Goal: Feedback & Contribution: Leave review/rating

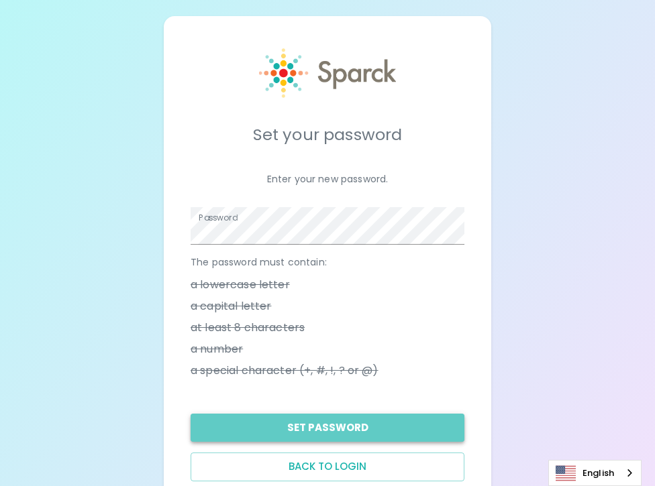
click at [303, 430] on button "Set Password" at bounding box center [327, 428] width 274 height 28
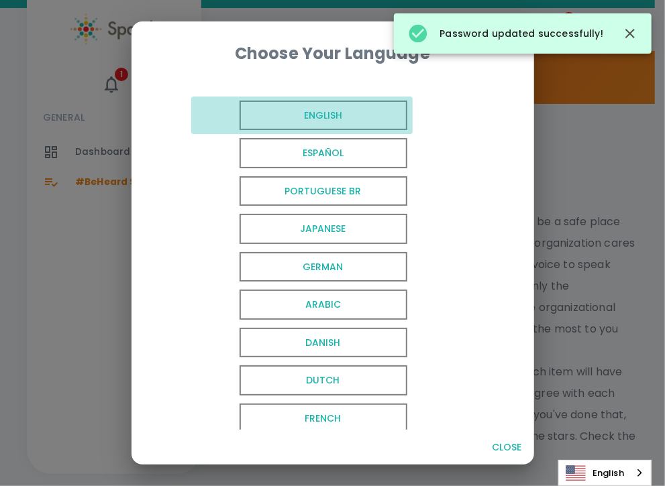
click at [316, 117] on span "English" at bounding box center [323, 116] width 168 height 30
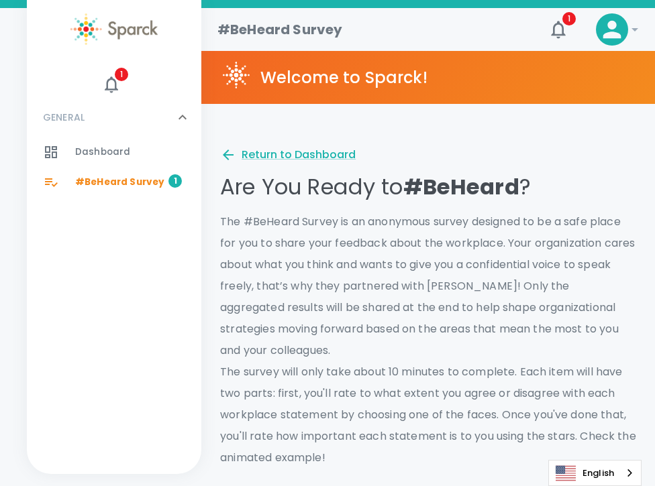
click at [111, 180] on span "#BeHeard Survey" at bounding box center [119, 182] width 89 height 13
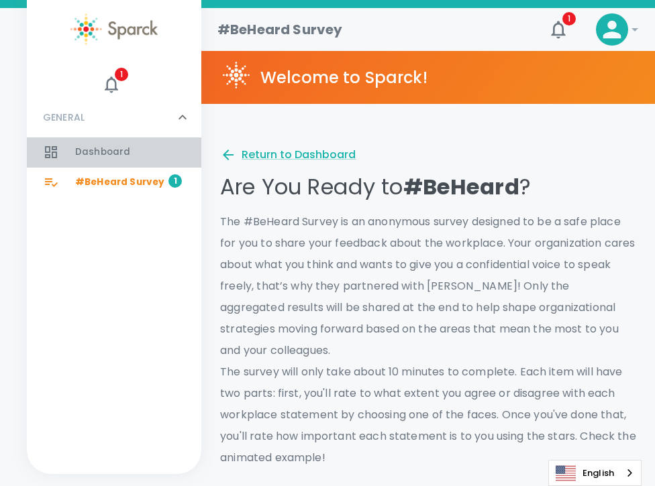
click at [99, 151] on span "Dashboard" at bounding box center [102, 152] width 55 height 13
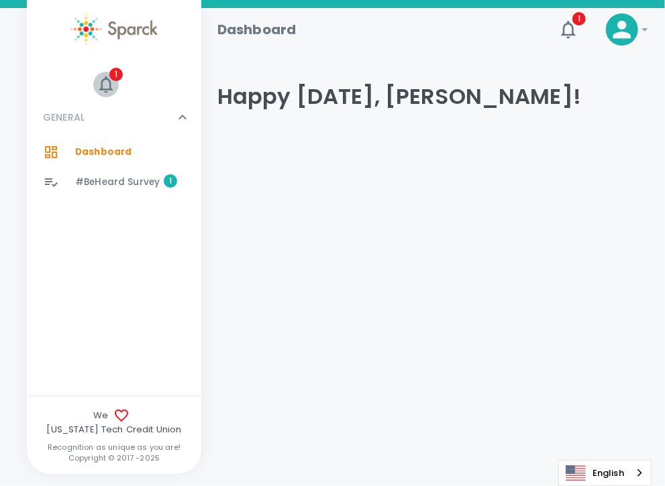
click at [110, 85] on icon "button" at bounding box center [105, 84] width 13 height 16
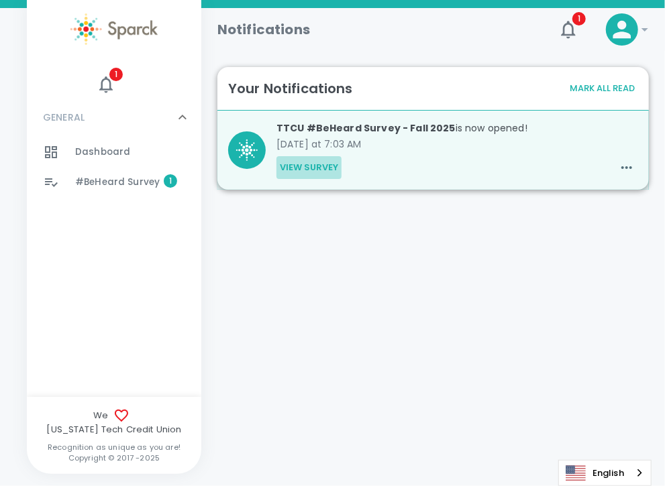
click at [315, 166] on button "View Survey" at bounding box center [308, 167] width 65 height 23
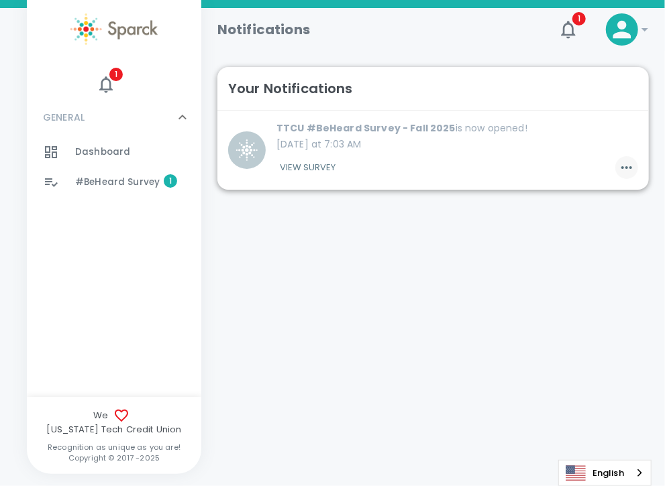
click at [621, 168] on icon "button" at bounding box center [626, 167] width 11 height 3
click at [620, 168] on div at bounding box center [332, 243] width 665 height 486
click at [647, 32] on icon at bounding box center [645, 29] width 16 height 16
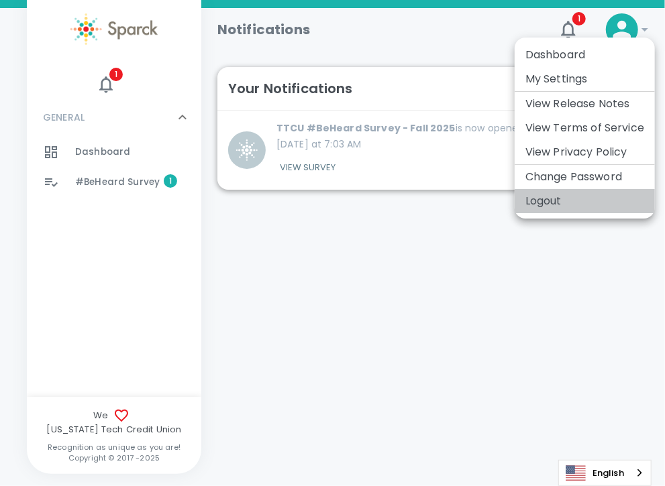
click at [565, 201] on li "Logout" at bounding box center [584, 201] width 140 height 24
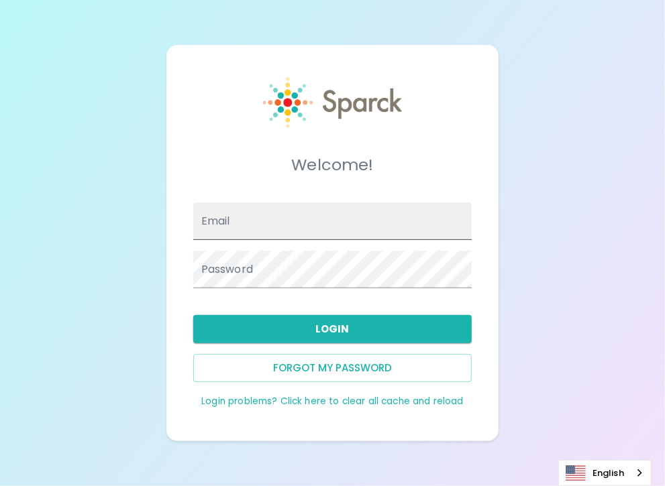
click at [202, 219] on div "Email" at bounding box center [332, 222] width 279 height 38
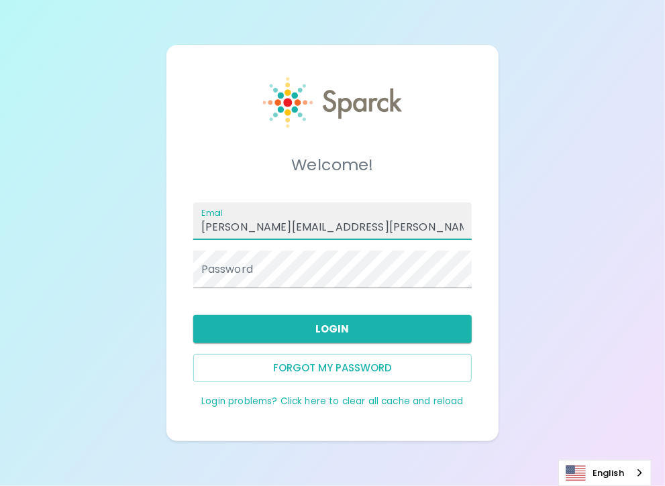
type input "[PERSON_NAME][EMAIL_ADDRESS][PERSON_NAME][DOMAIN_NAME]"
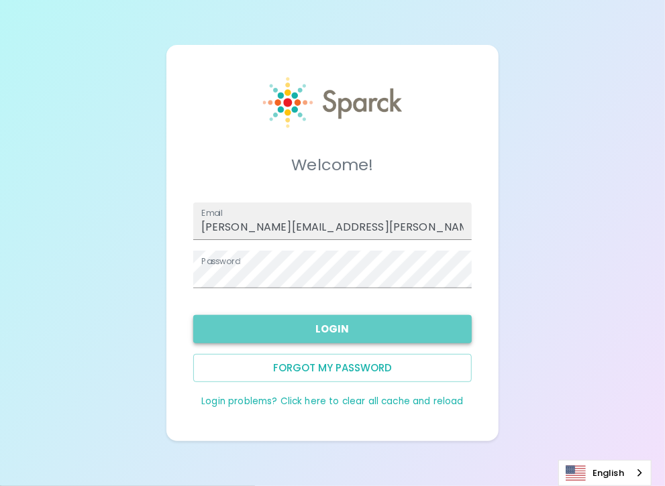
click at [418, 324] on button "Login" at bounding box center [332, 329] width 279 height 28
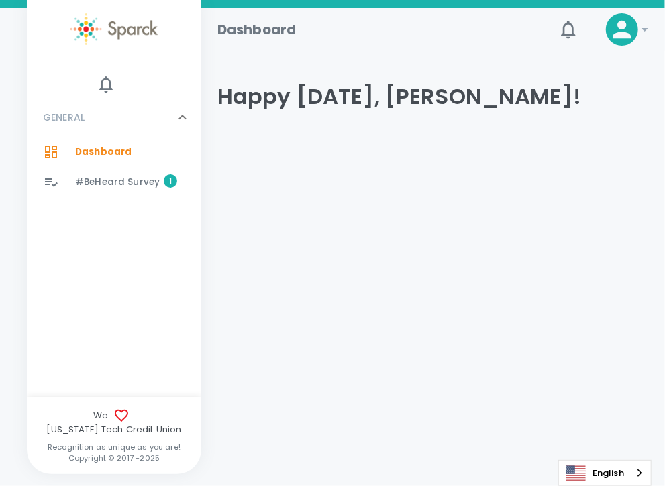
click at [111, 180] on span "#BeHeard Survey" at bounding box center [117, 182] width 85 height 13
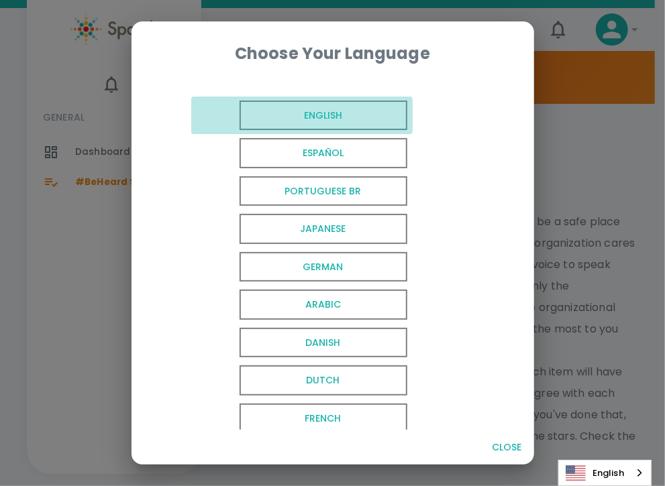
click at [286, 117] on span "English" at bounding box center [323, 116] width 168 height 30
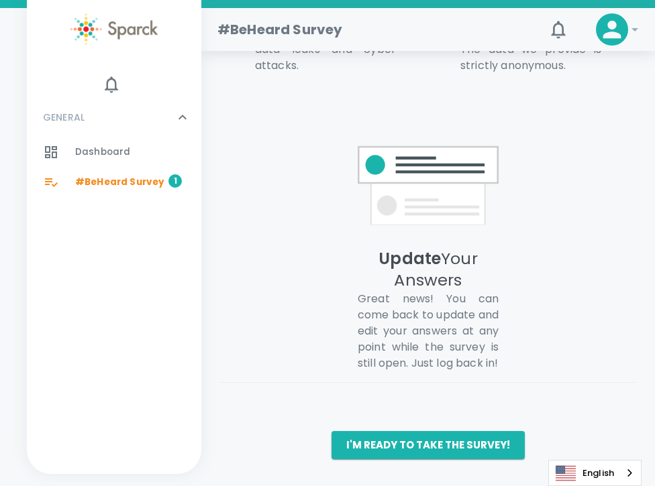
scroll to position [1114, 0]
click at [432, 447] on button "I'm ready to take the survey!" at bounding box center [427, 445] width 193 height 28
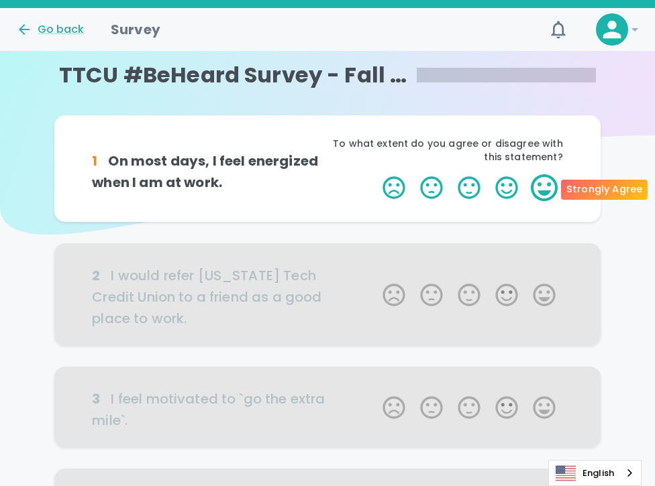
click at [543, 188] on label "5 Stars" at bounding box center [544, 187] width 38 height 27
click at [375, 174] on input "5 Stars" at bounding box center [374, 174] width 1 height 1
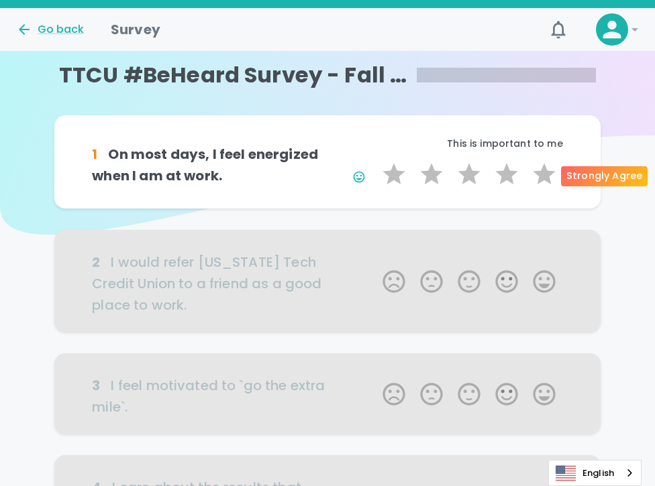
click at [335, 285] on div at bounding box center [326, 281] width 545 height 102
click at [547, 176] on label "5 Stars" at bounding box center [544, 174] width 38 height 27
click at [375, 161] on input "5 Stars" at bounding box center [374, 160] width 1 height 1
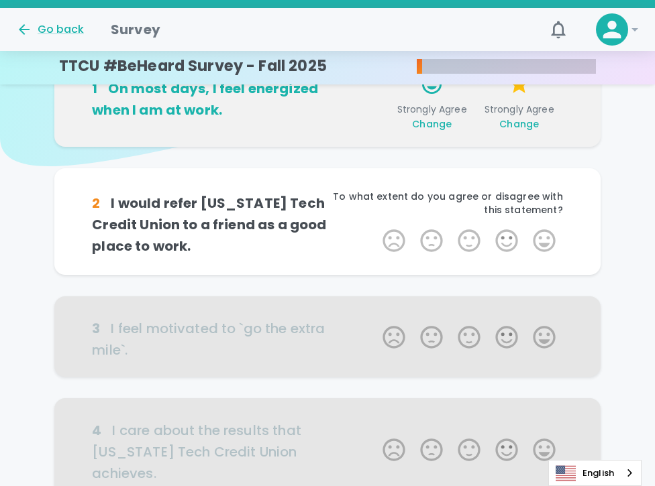
scroll to position [134, 0]
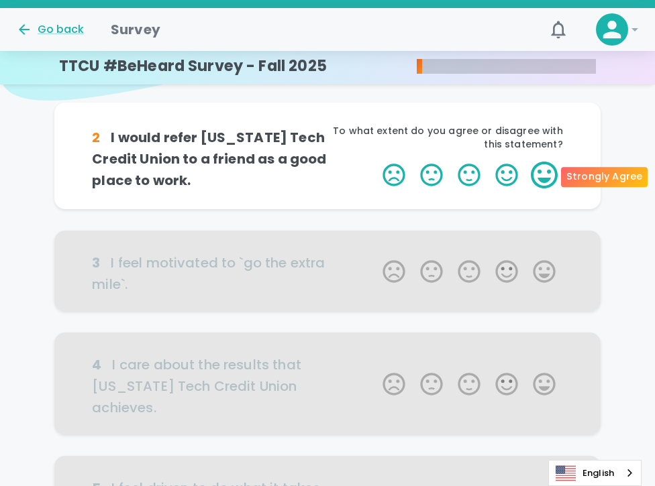
click at [551, 174] on label "5 Stars" at bounding box center [544, 175] width 38 height 27
click at [375, 162] on input "5 Stars" at bounding box center [374, 161] width 1 height 1
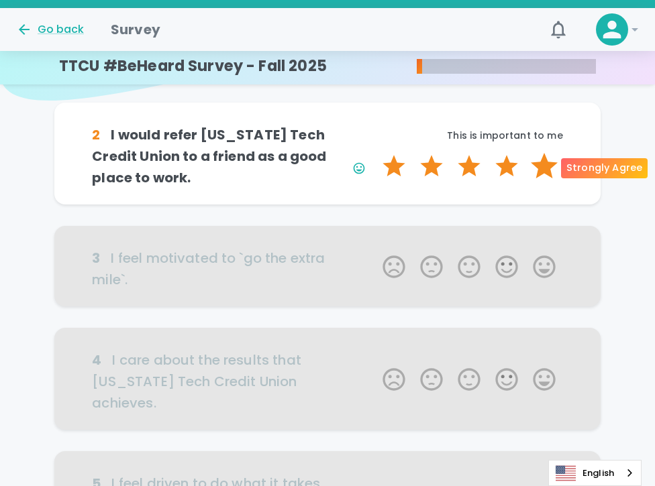
click at [547, 166] on label "5 Stars" at bounding box center [544, 166] width 38 height 27
click at [375, 153] on input "5 Stars" at bounding box center [374, 152] width 1 height 1
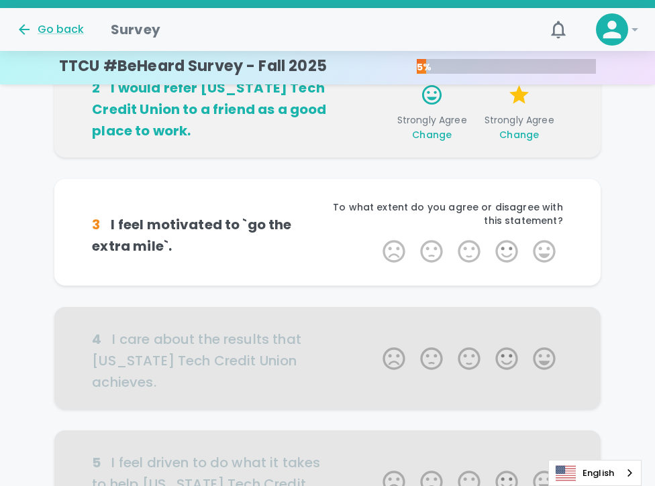
scroll to position [185, 0]
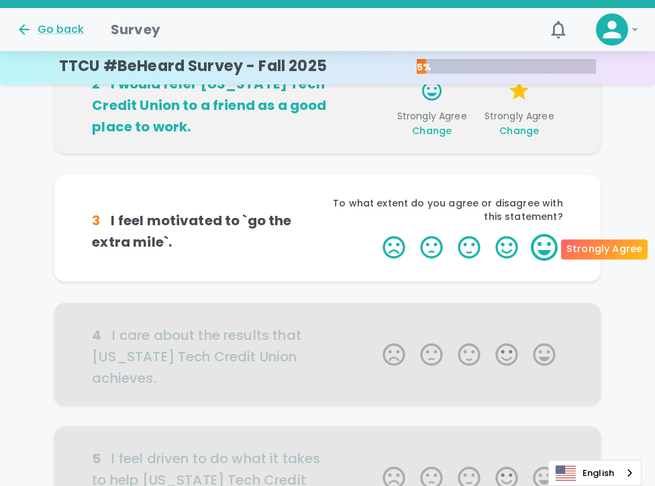
click at [545, 248] on label "5 Stars" at bounding box center [544, 247] width 38 height 27
click at [375, 234] on input "5 Stars" at bounding box center [374, 233] width 1 height 1
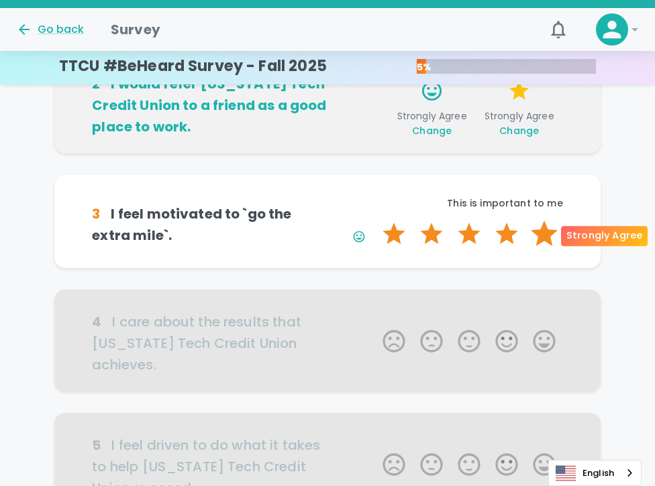
click at [549, 233] on label "5 Stars" at bounding box center [544, 234] width 38 height 27
click at [375, 221] on input "5 Stars" at bounding box center [374, 220] width 1 height 1
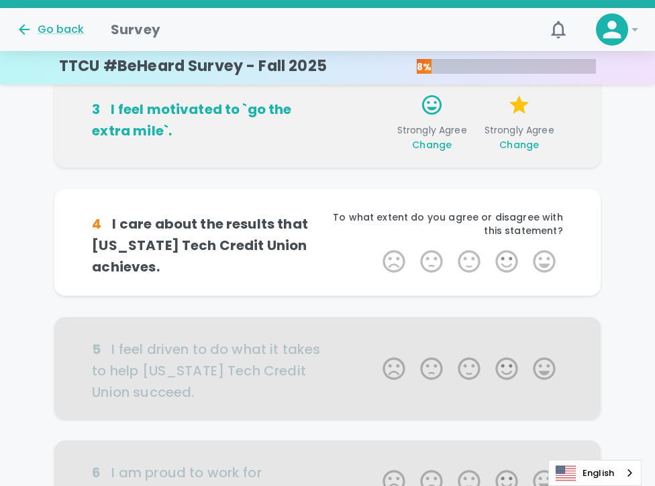
scroll to position [303, 0]
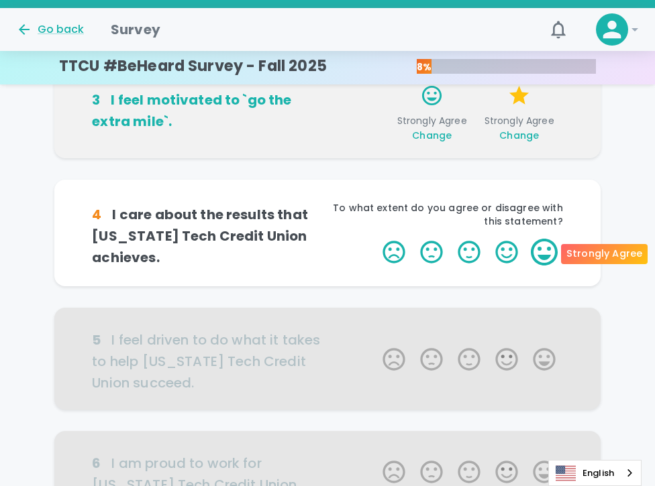
click at [546, 252] on label "5 Stars" at bounding box center [544, 252] width 38 height 27
click at [375, 239] on input "5 Stars" at bounding box center [374, 238] width 1 height 1
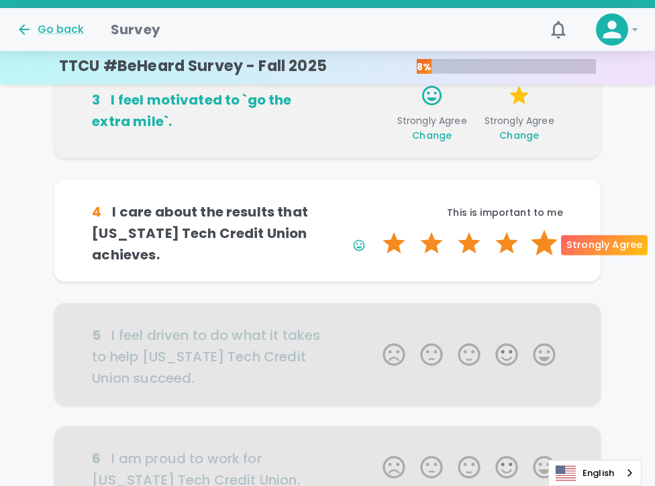
click at [549, 249] on label "5 Stars" at bounding box center [544, 243] width 38 height 27
click at [375, 230] on input "5 Stars" at bounding box center [374, 229] width 1 height 1
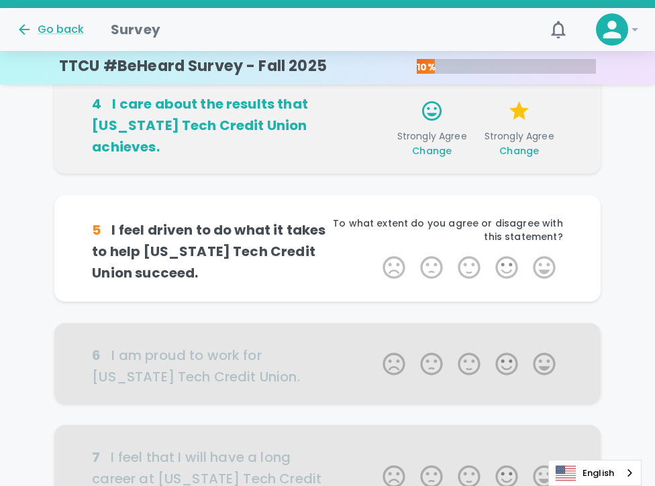
scroll to position [421, 0]
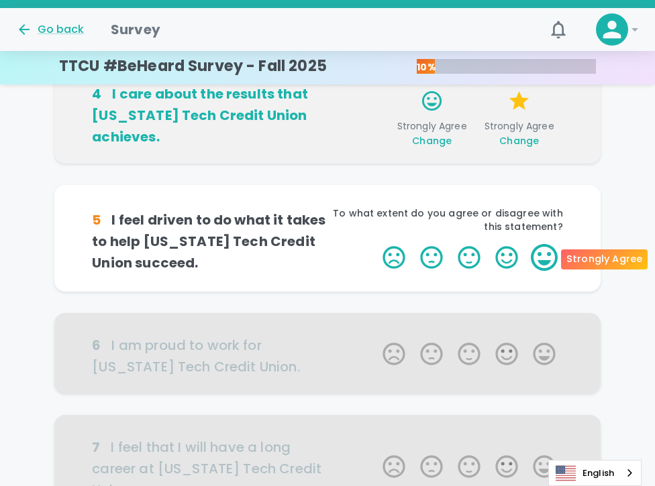
click at [547, 256] on label "5 Stars" at bounding box center [544, 257] width 38 height 27
click at [375, 244] on input "5 Stars" at bounding box center [374, 243] width 1 height 1
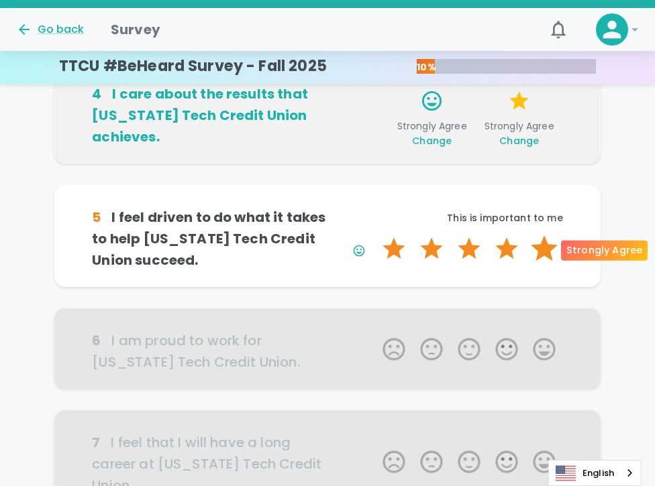
click at [548, 253] on label "5 Stars" at bounding box center [544, 248] width 38 height 27
click at [375, 235] on input "5 Stars" at bounding box center [374, 235] width 1 height 1
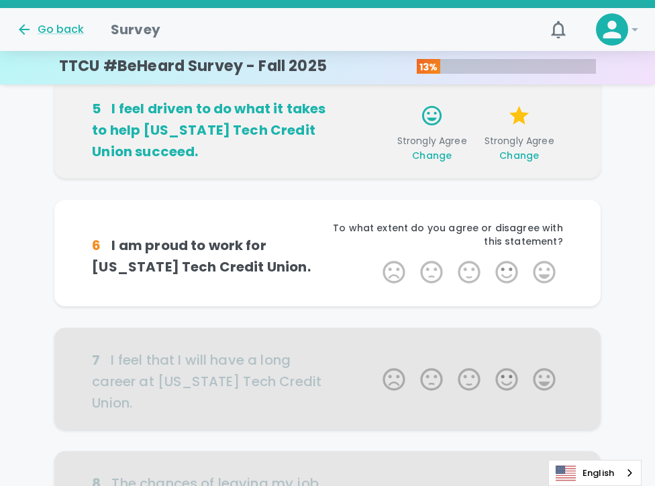
scroll to position [539, 0]
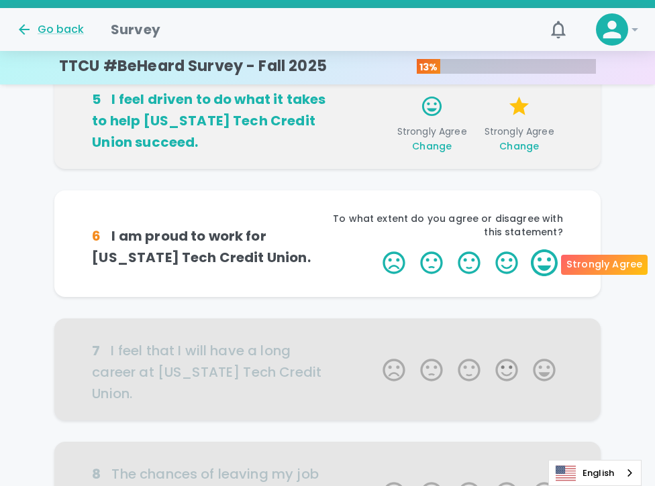
click at [546, 264] on label "5 Stars" at bounding box center [544, 263] width 38 height 27
click at [375, 250] on input "5 Stars" at bounding box center [374, 249] width 1 height 1
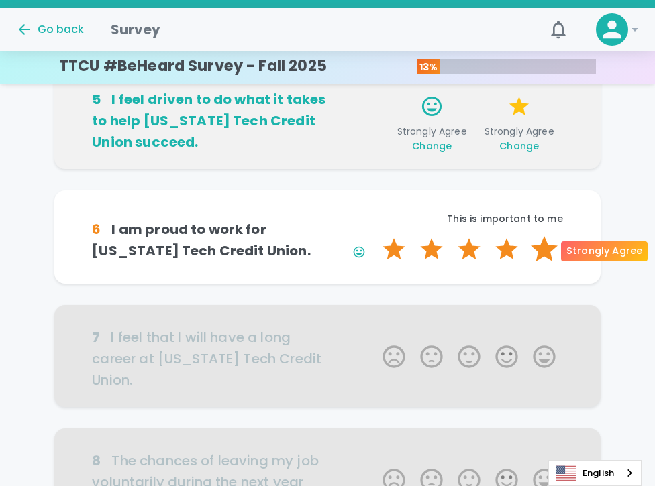
click at [548, 250] on label "5 Stars" at bounding box center [544, 249] width 38 height 27
click at [375, 236] on input "5 Stars" at bounding box center [374, 235] width 1 height 1
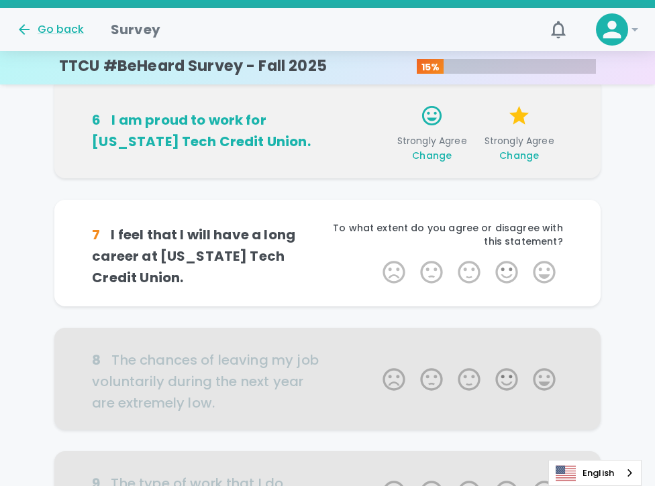
scroll to position [657, 0]
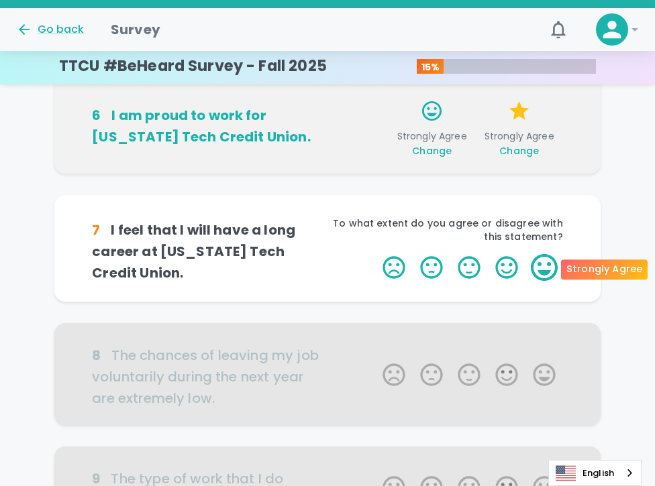
click at [543, 269] on label "5 Stars" at bounding box center [544, 267] width 38 height 27
click at [375, 254] on input "5 Stars" at bounding box center [374, 254] width 1 height 1
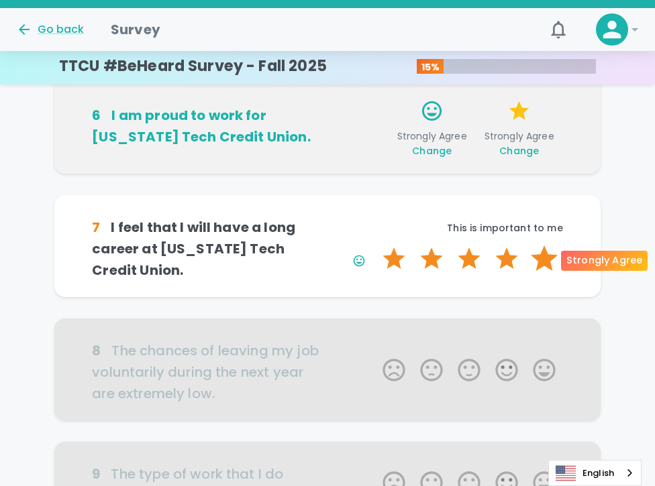
click at [545, 262] on label "5 Stars" at bounding box center [544, 259] width 38 height 27
click at [375, 246] on input "5 Stars" at bounding box center [374, 245] width 1 height 1
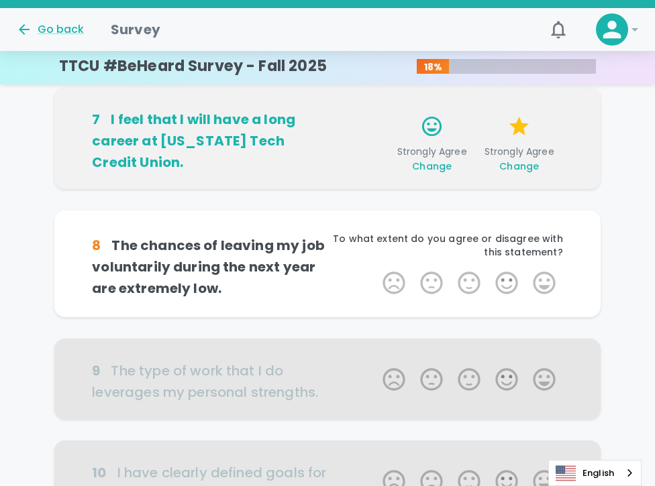
scroll to position [775, 0]
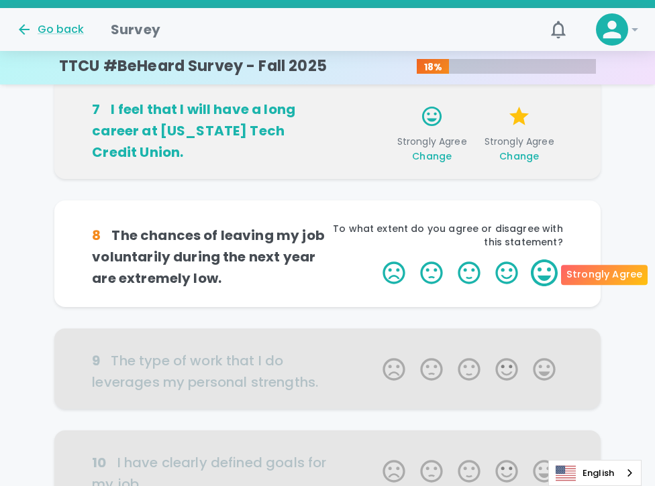
click at [543, 274] on label "5 Stars" at bounding box center [544, 273] width 38 height 27
click at [375, 260] on input "5 Stars" at bounding box center [374, 259] width 1 height 1
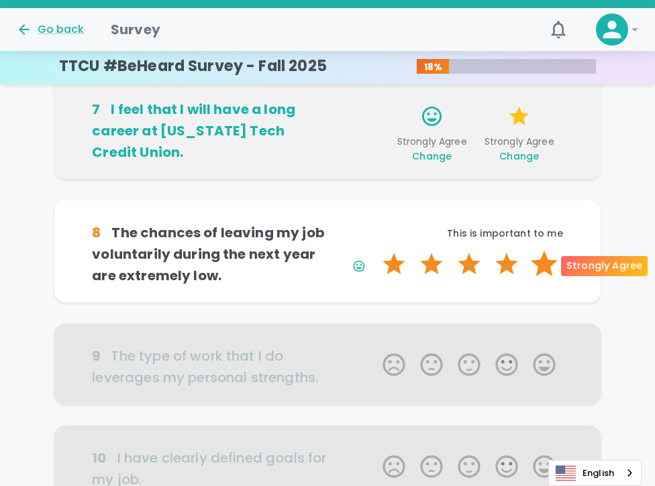
click at [545, 266] on label "5 Stars" at bounding box center [544, 264] width 38 height 27
click at [375, 251] on input "5 Stars" at bounding box center [374, 250] width 1 height 1
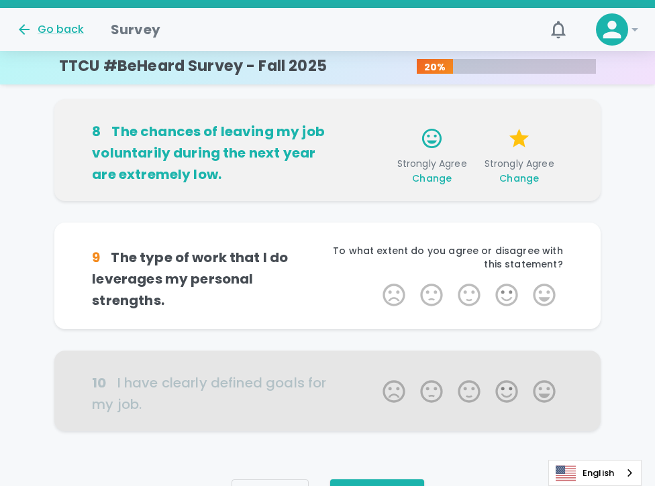
scroll to position [893, 0]
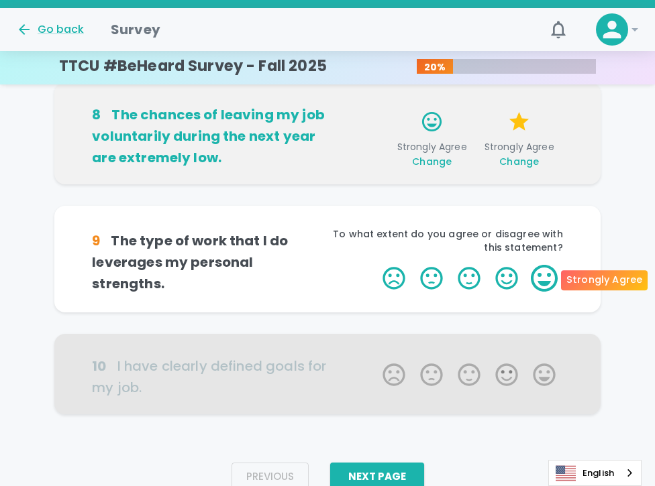
click at [541, 273] on label "5 Stars" at bounding box center [544, 278] width 38 height 27
click at [375, 265] on input "5 Stars" at bounding box center [374, 264] width 1 height 1
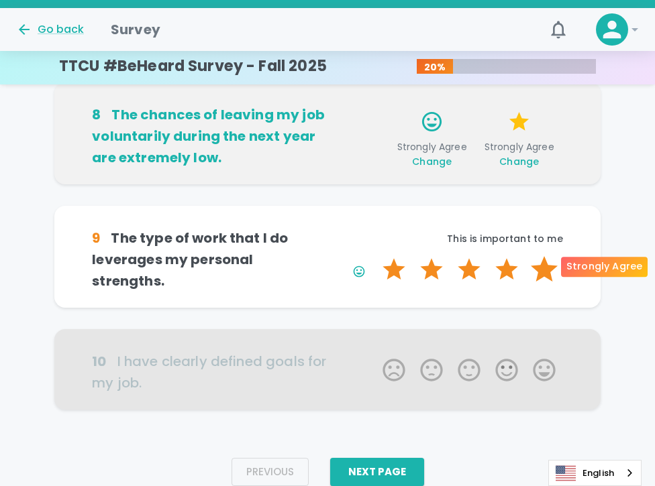
click at [545, 268] on label "5 Stars" at bounding box center [544, 269] width 38 height 27
click at [375, 256] on input "5 Stars" at bounding box center [374, 256] width 1 height 1
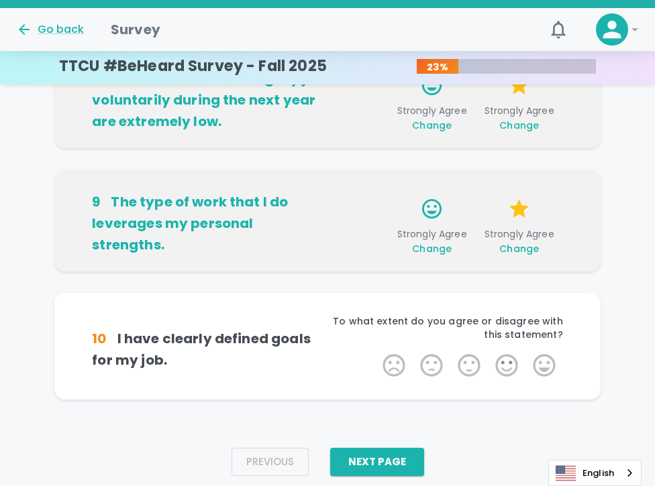
scroll to position [938, 0]
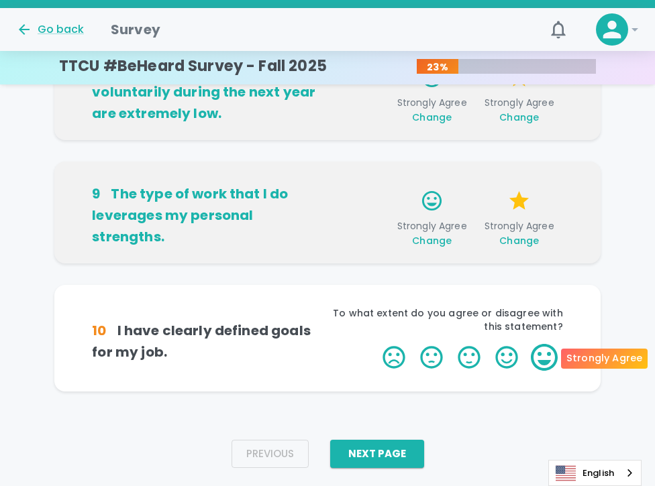
click at [545, 356] on label "5 Stars" at bounding box center [544, 357] width 38 height 27
click at [375, 344] on input "5 Stars" at bounding box center [374, 343] width 1 height 1
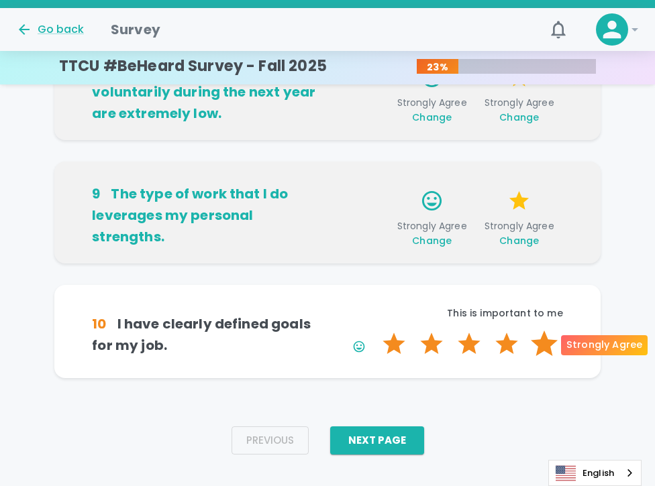
click at [546, 346] on label "5 Stars" at bounding box center [544, 344] width 38 height 27
click at [375, 331] on input "5 Stars" at bounding box center [374, 330] width 1 height 1
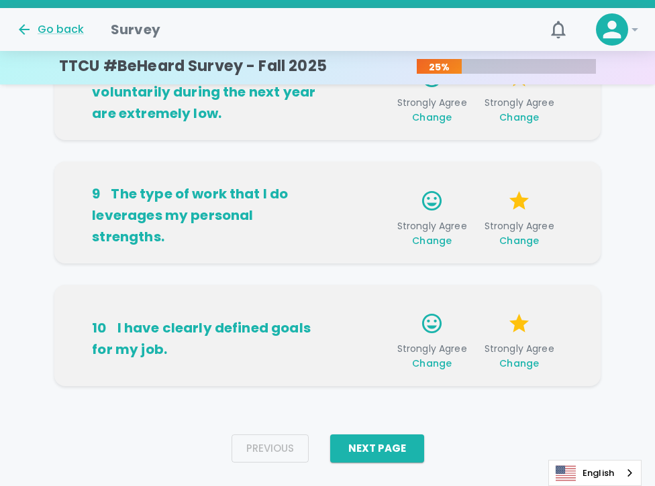
scroll to position [959, 0]
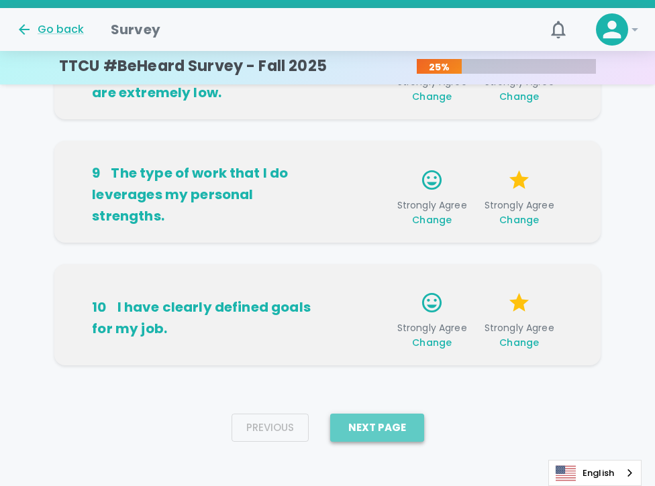
click at [398, 426] on button "Next Page" at bounding box center [377, 428] width 94 height 28
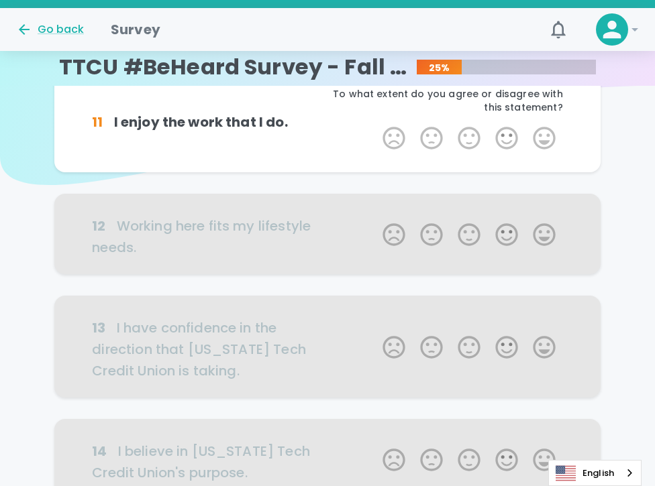
scroll to position [0, 0]
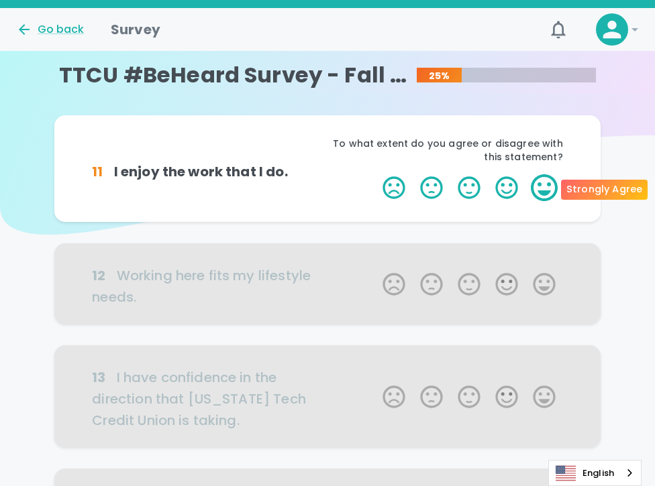
click at [550, 184] on label "5 Stars" at bounding box center [544, 187] width 38 height 27
click at [375, 174] on input "5 Stars" at bounding box center [374, 174] width 1 height 1
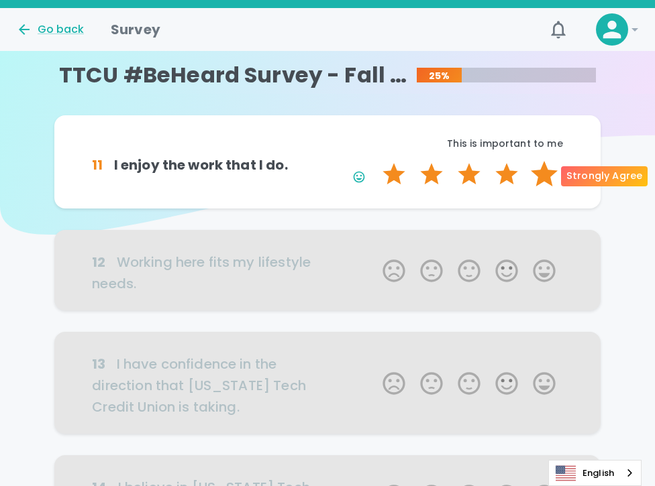
click at [548, 180] on label "5 Stars" at bounding box center [544, 174] width 38 height 27
click at [375, 161] on input "5 Stars" at bounding box center [374, 160] width 1 height 1
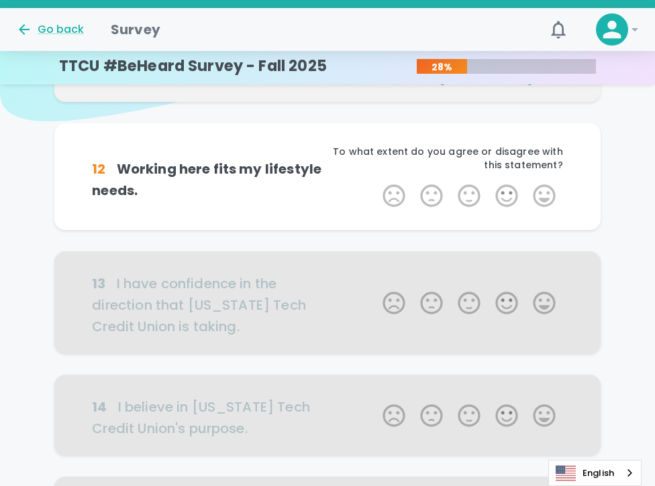
scroll to position [118, 0]
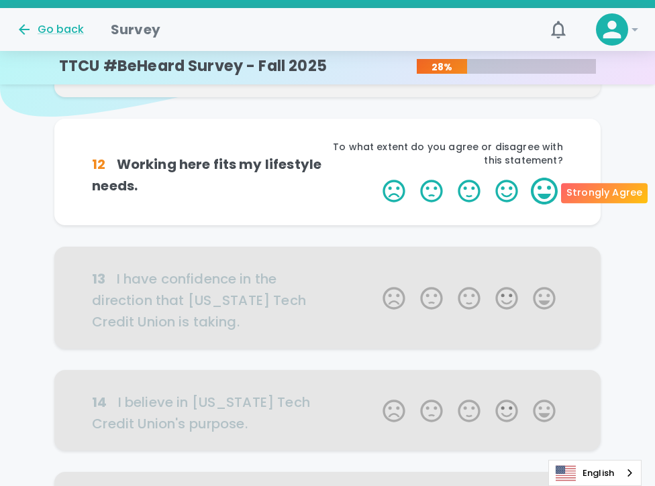
click at [540, 190] on label "5 Stars" at bounding box center [544, 191] width 38 height 27
click at [375, 178] on input "5 Stars" at bounding box center [374, 177] width 1 height 1
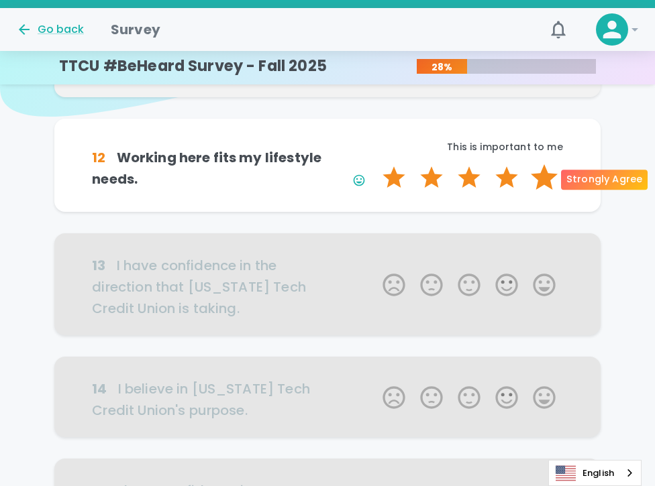
click at [545, 180] on label "5 Stars" at bounding box center [544, 177] width 38 height 27
click at [375, 164] on input "5 Stars" at bounding box center [374, 164] width 1 height 1
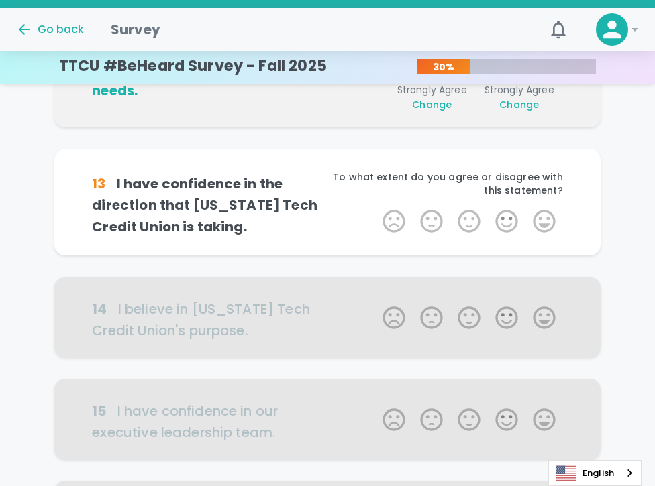
scroll to position [236, 0]
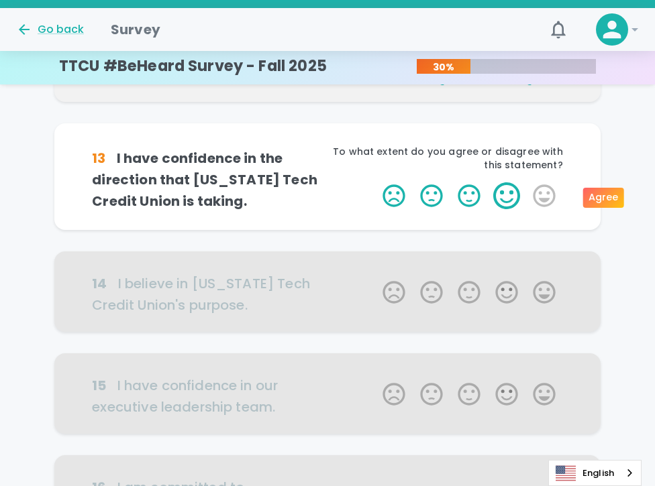
click at [510, 198] on label "4 Stars" at bounding box center [507, 195] width 38 height 27
click at [375, 182] on input "4 Stars" at bounding box center [374, 182] width 1 height 1
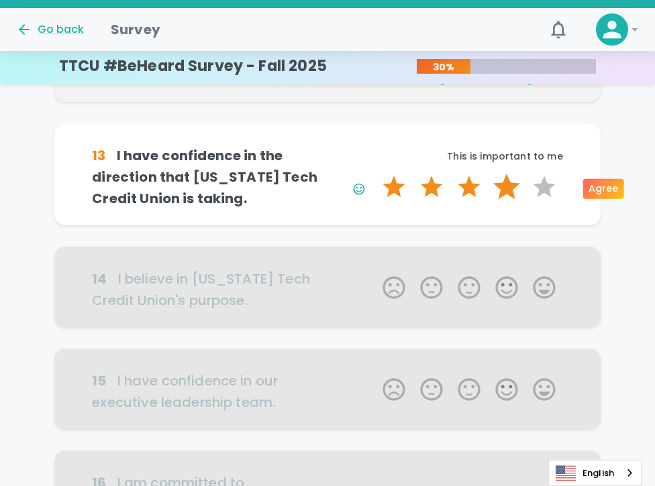
click at [510, 191] on label "4 Stars" at bounding box center [507, 187] width 38 height 27
click at [375, 174] on input "4 Stars" at bounding box center [374, 173] width 1 height 1
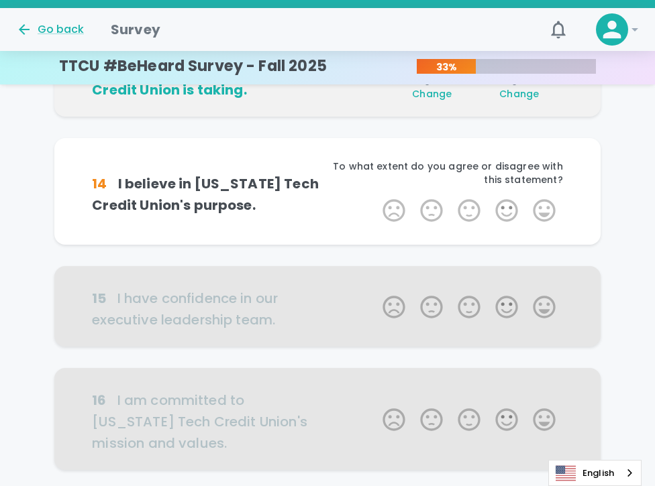
scroll to position [354, 0]
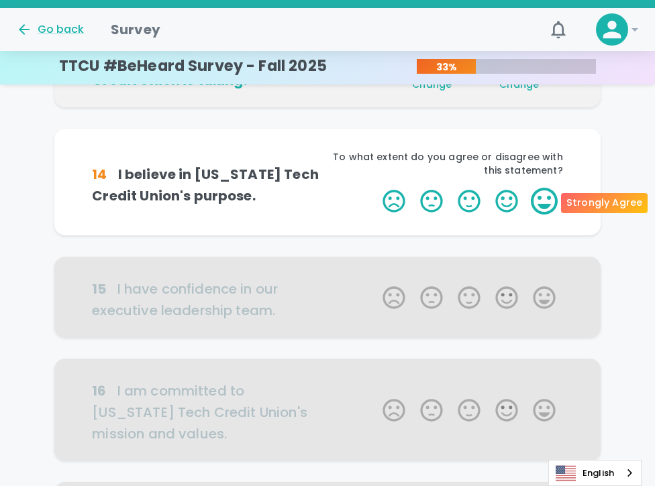
click at [543, 199] on label "5 Stars" at bounding box center [544, 201] width 38 height 27
click at [375, 188] on input "5 Stars" at bounding box center [374, 187] width 1 height 1
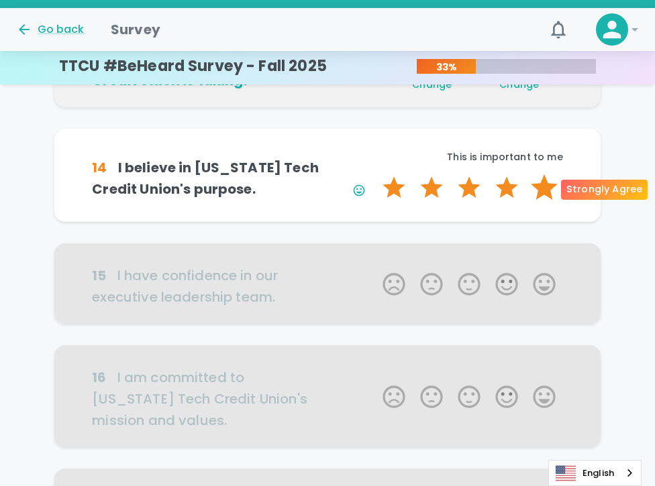
click at [543, 193] on label "5 Stars" at bounding box center [544, 187] width 38 height 27
click at [375, 174] on input "5 Stars" at bounding box center [374, 174] width 1 height 1
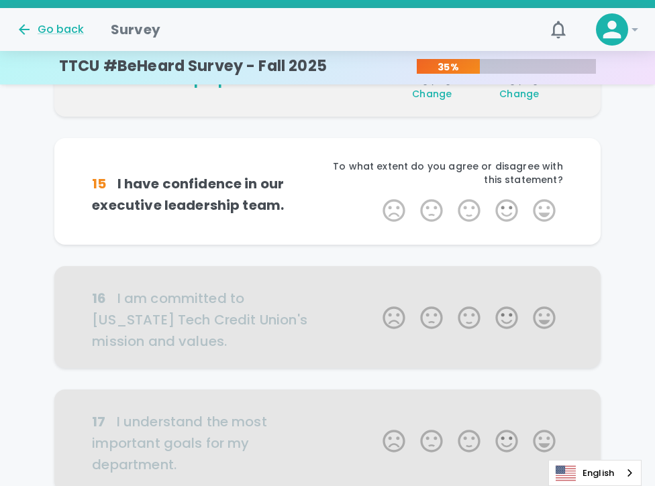
scroll to position [472, 0]
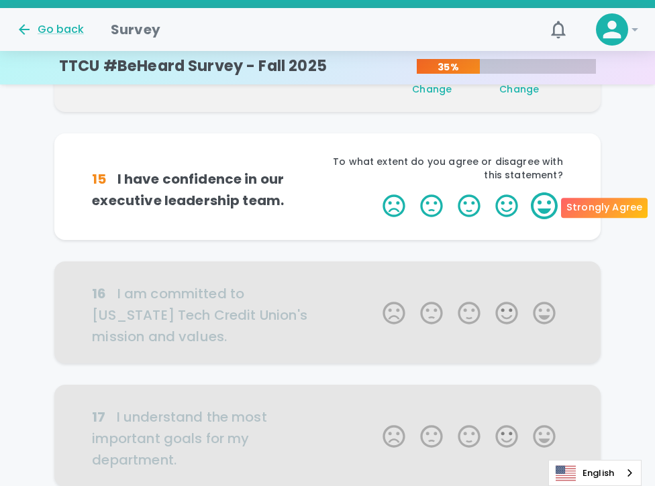
click at [547, 208] on label "5 Stars" at bounding box center [544, 206] width 38 height 27
click at [375, 193] on input "5 Stars" at bounding box center [374, 192] width 1 height 1
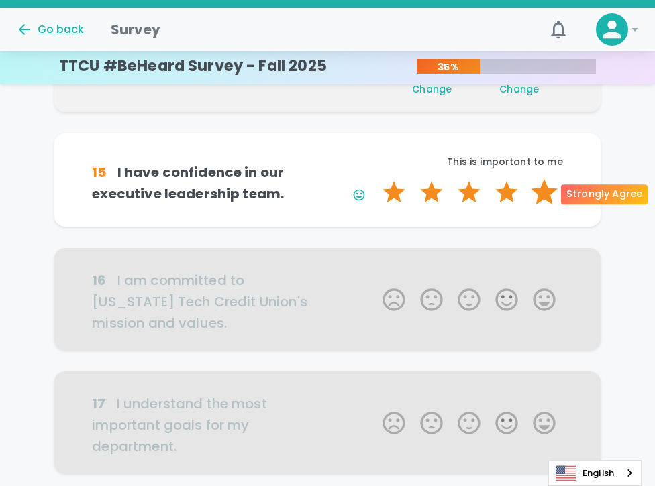
click at [538, 194] on label "5 Stars" at bounding box center [544, 192] width 38 height 27
click at [375, 179] on input "5 Stars" at bounding box center [374, 178] width 1 height 1
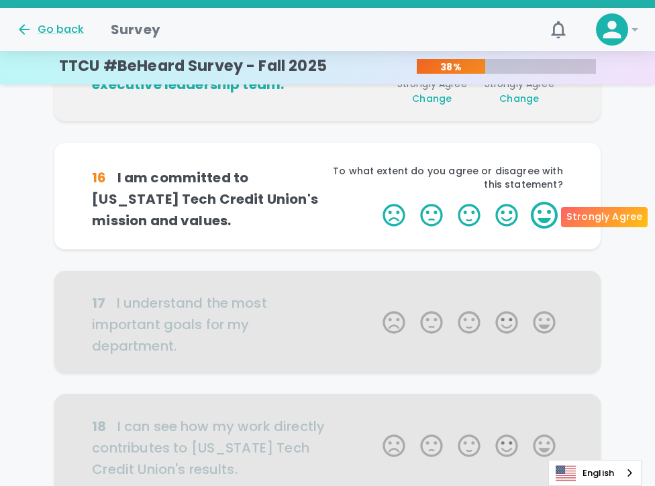
scroll to position [590, 0]
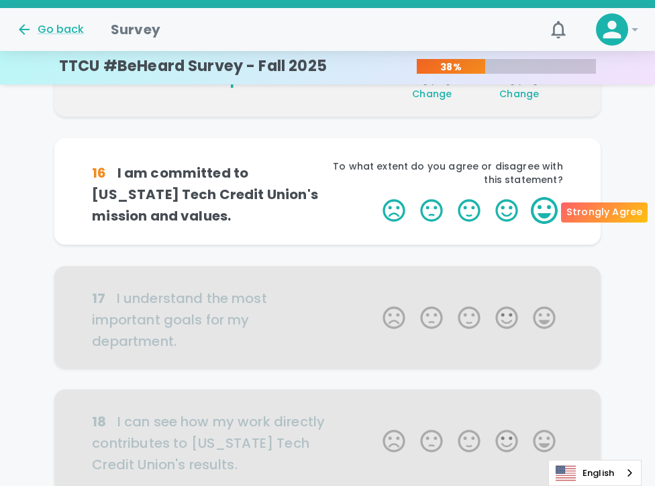
click at [555, 209] on label "5 Stars" at bounding box center [544, 210] width 38 height 27
click at [375, 197] on input "5 Stars" at bounding box center [374, 197] width 1 height 1
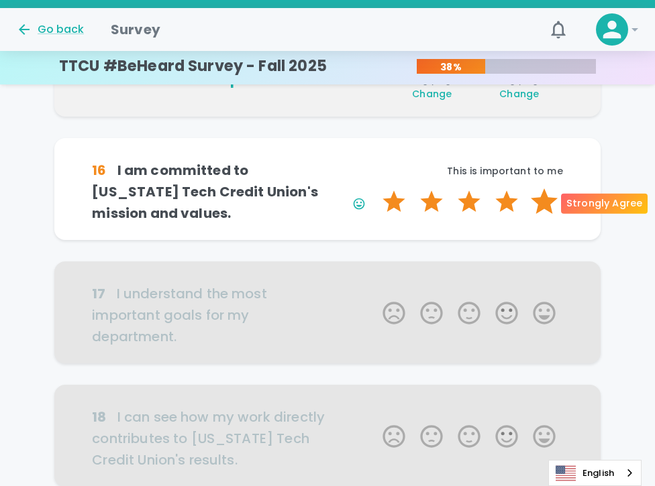
click at [547, 205] on label "5 Stars" at bounding box center [544, 201] width 38 height 27
click at [375, 188] on input "5 Stars" at bounding box center [374, 188] width 1 height 1
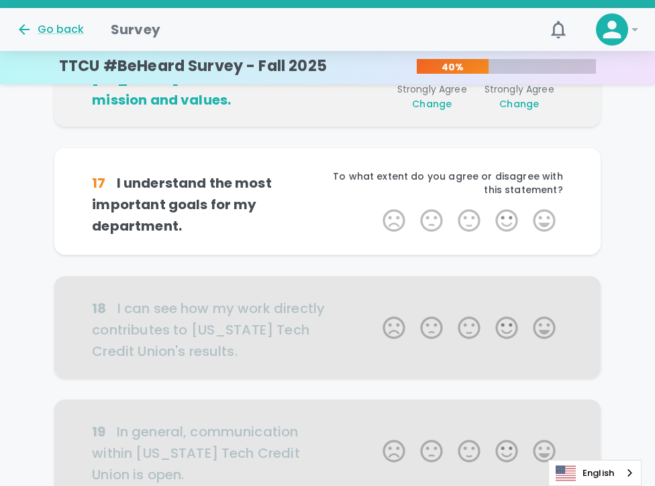
scroll to position [708, 0]
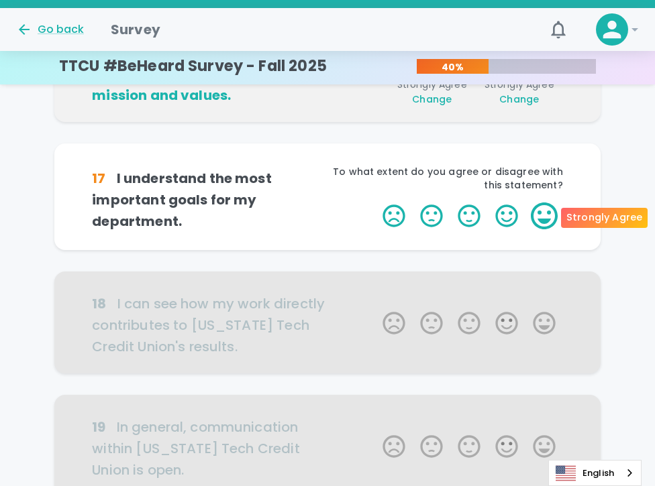
click at [550, 217] on label "5 Stars" at bounding box center [544, 216] width 38 height 27
click at [375, 203] on input "5 Stars" at bounding box center [374, 202] width 1 height 1
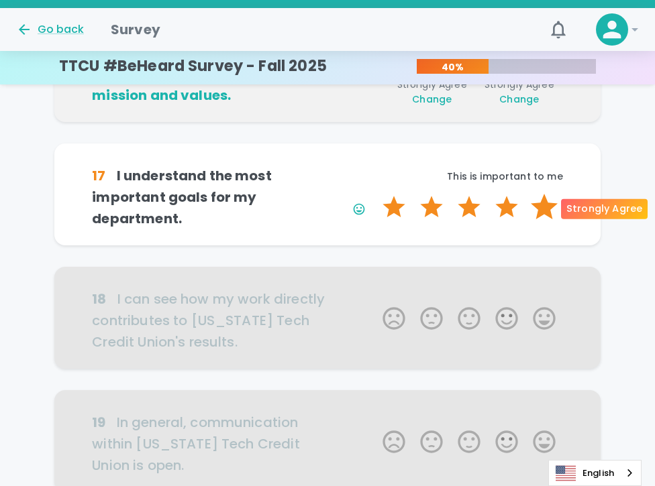
click at [547, 210] on label "5 Stars" at bounding box center [544, 207] width 38 height 27
click at [375, 194] on input "5 Stars" at bounding box center [374, 193] width 1 height 1
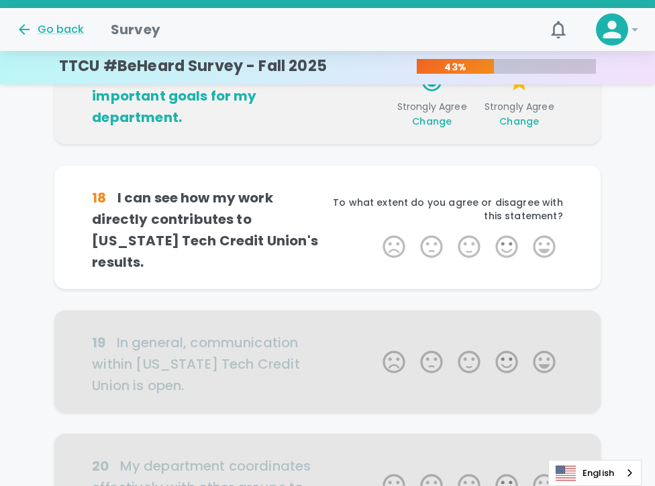
scroll to position [826, 0]
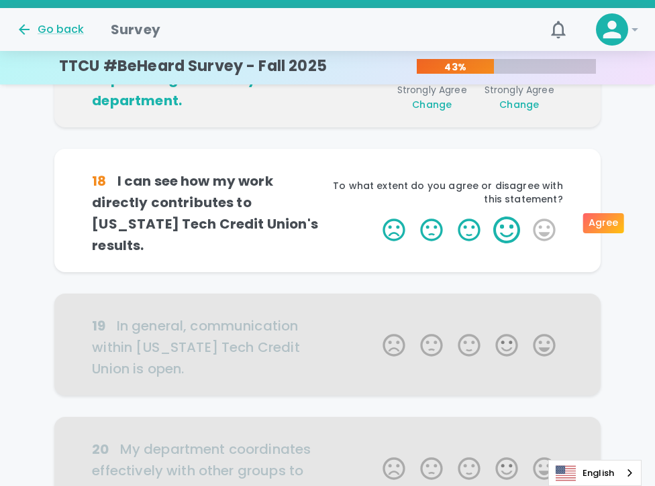
click at [511, 222] on label "4 Stars" at bounding box center [507, 230] width 38 height 27
click at [375, 217] on input "4 Stars" at bounding box center [374, 216] width 1 height 1
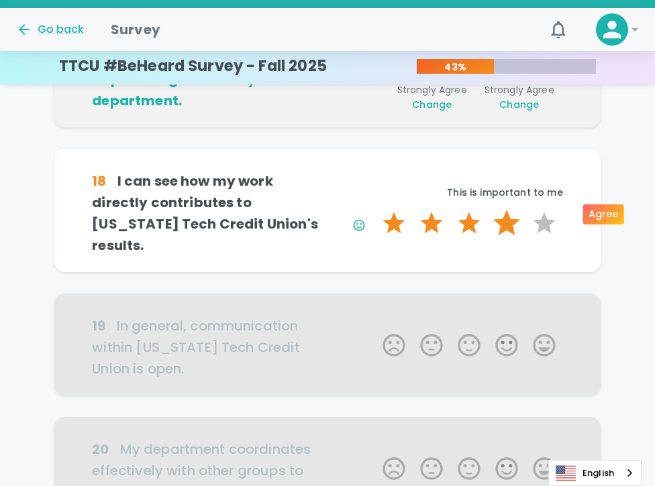
click at [508, 218] on label "4 Stars" at bounding box center [507, 223] width 38 height 27
click at [375, 210] on input "4 Stars" at bounding box center [374, 209] width 1 height 1
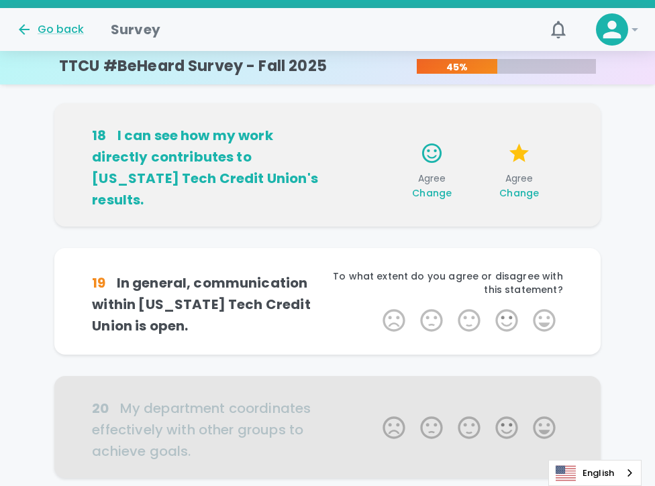
scroll to position [944, 0]
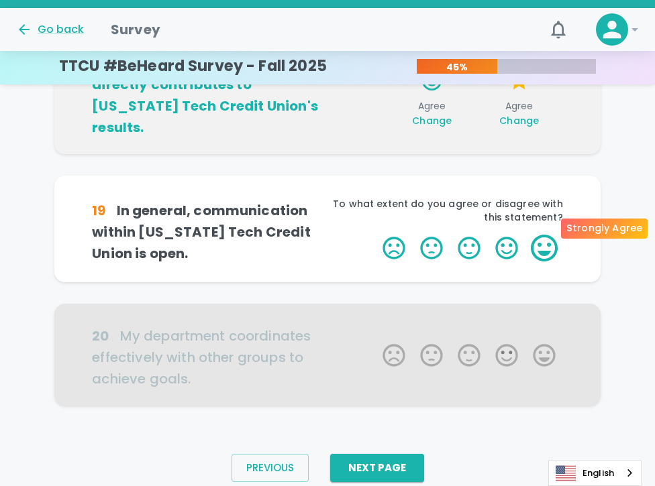
click at [545, 235] on label "5 Stars" at bounding box center [544, 248] width 38 height 27
click at [375, 234] on input "5 Stars" at bounding box center [374, 234] width 1 height 1
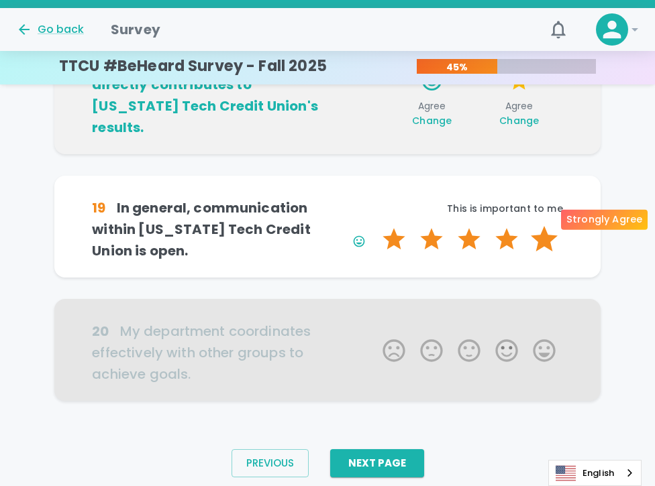
click at [545, 226] on label "5 Stars" at bounding box center [544, 239] width 38 height 27
click at [375, 225] on input "5 Stars" at bounding box center [374, 225] width 1 height 1
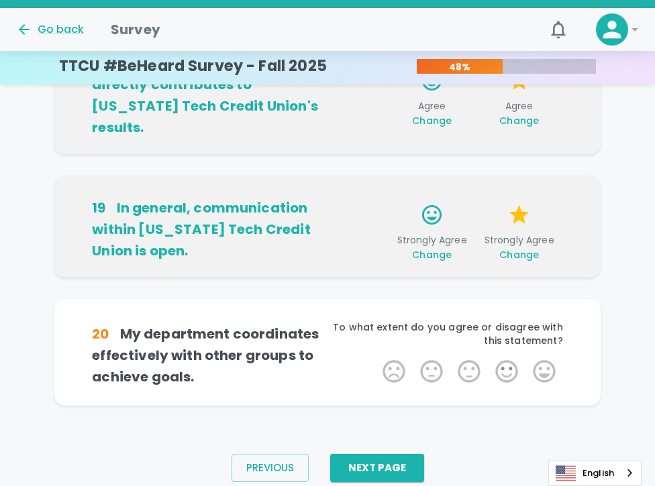
scroll to position [967, 0]
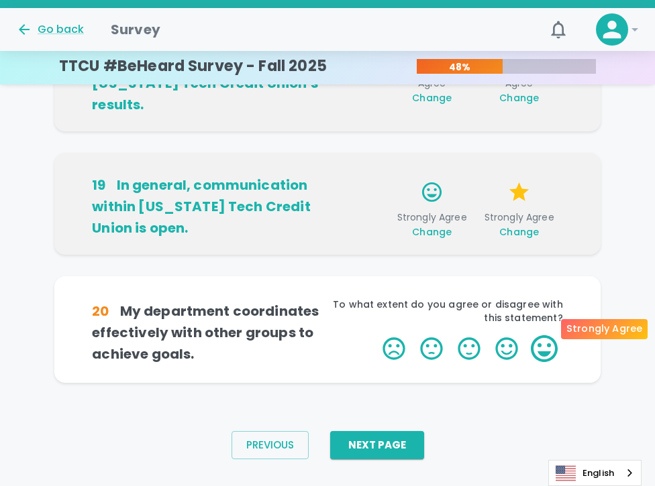
click at [535, 335] on label "5 Stars" at bounding box center [544, 348] width 38 height 27
click at [375, 335] on input "5 Stars" at bounding box center [374, 335] width 1 height 1
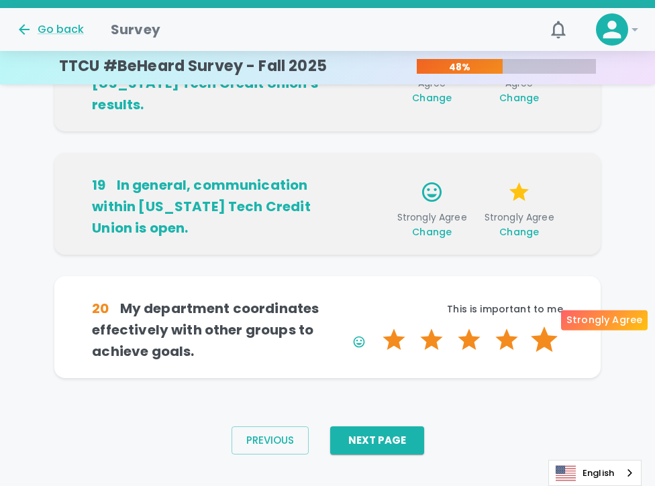
click at [537, 327] on label "5 Stars" at bounding box center [544, 340] width 38 height 27
click at [375, 326] on input "5 Stars" at bounding box center [374, 326] width 1 height 1
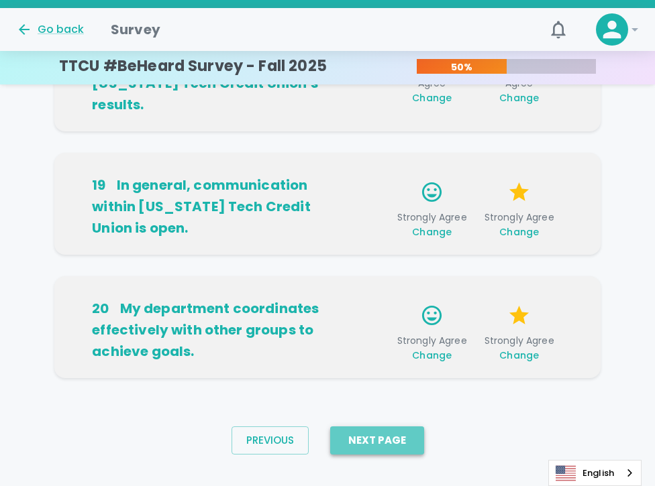
click at [396, 427] on button "Next Page" at bounding box center [377, 441] width 94 height 28
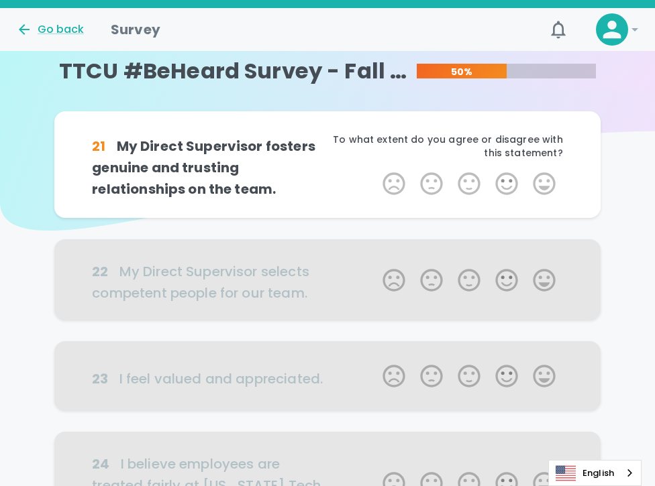
scroll to position [0, 0]
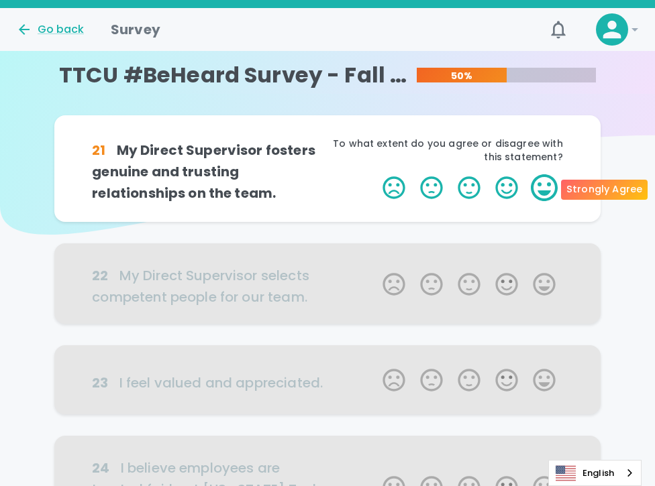
click at [539, 188] on label "5 Stars" at bounding box center [544, 187] width 38 height 27
click at [375, 174] on input "5 Stars" at bounding box center [374, 174] width 1 height 1
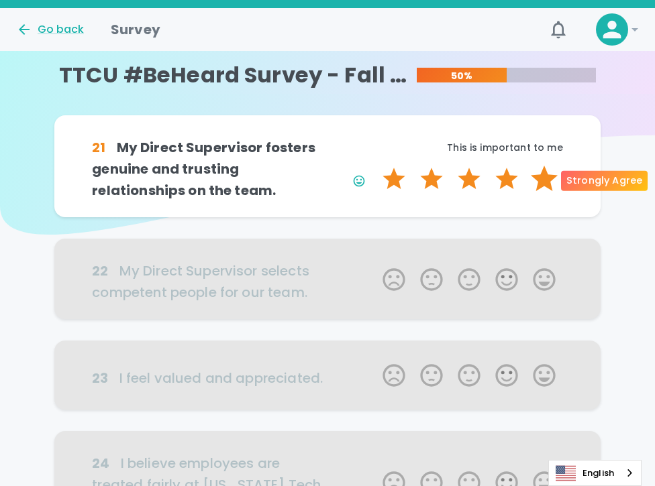
click at [547, 184] on label "5 Stars" at bounding box center [544, 179] width 38 height 27
click at [375, 166] on input "5 Stars" at bounding box center [374, 165] width 1 height 1
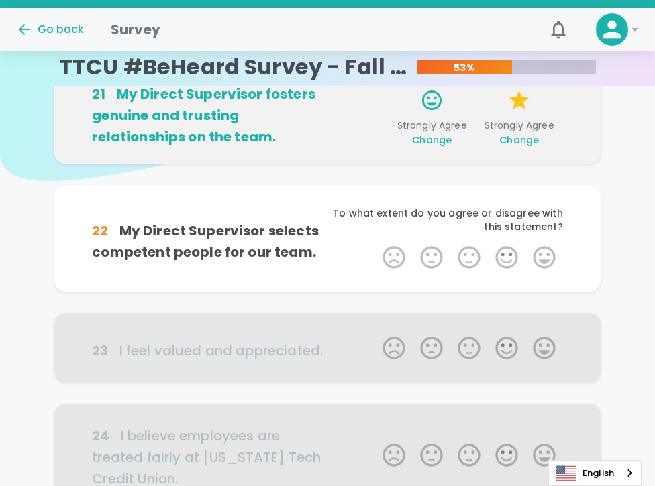
scroll to position [52, 0]
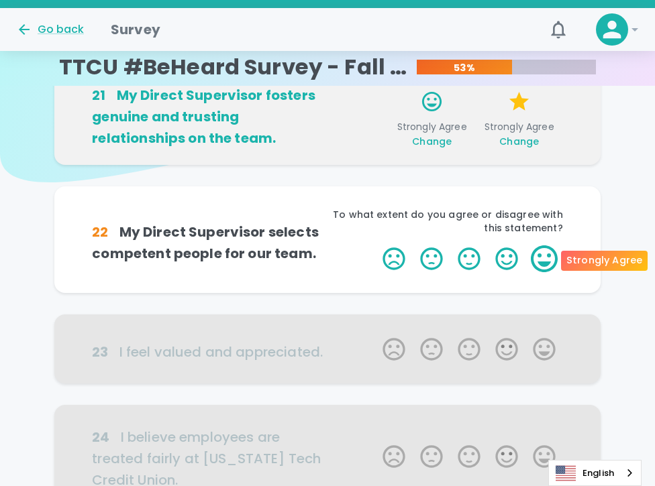
click at [541, 260] on label "5 Stars" at bounding box center [544, 259] width 38 height 27
click at [375, 246] on input "5 Stars" at bounding box center [374, 245] width 1 height 1
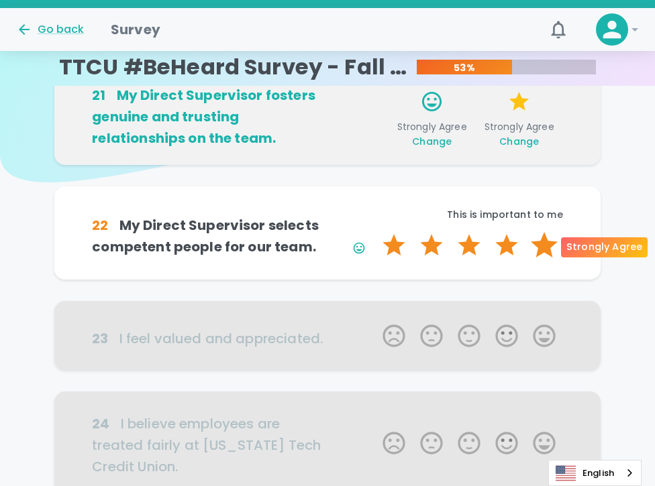
click at [542, 252] on label "5 Stars" at bounding box center [544, 245] width 38 height 27
click at [375, 232] on input "5 Stars" at bounding box center [374, 231] width 1 height 1
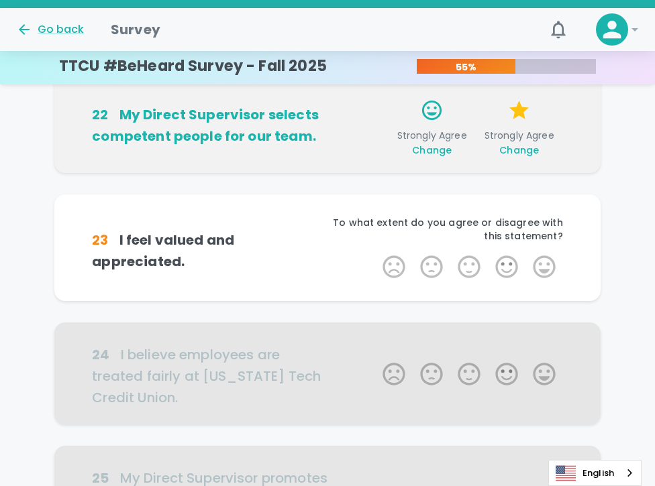
scroll to position [170, 0]
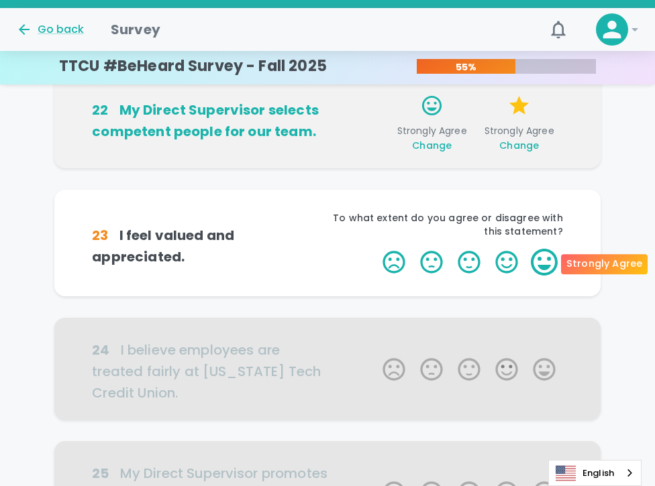
click at [539, 266] on label "5 Stars" at bounding box center [544, 262] width 38 height 27
click at [375, 249] on input "5 Stars" at bounding box center [374, 248] width 1 height 1
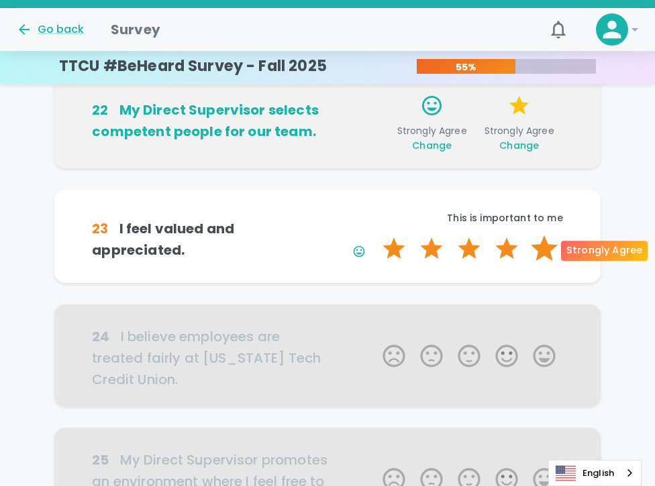
click at [543, 250] on label "5 Stars" at bounding box center [544, 248] width 38 height 27
click at [375, 235] on input "5 Stars" at bounding box center [374, 235] width 1 height 1
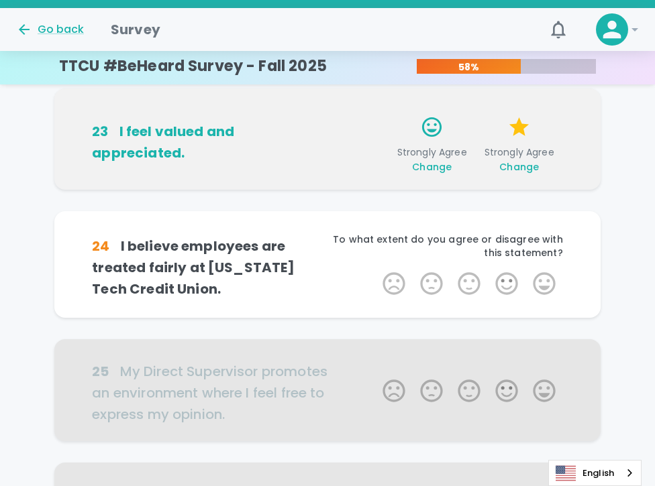
scroll to position [288, 0]
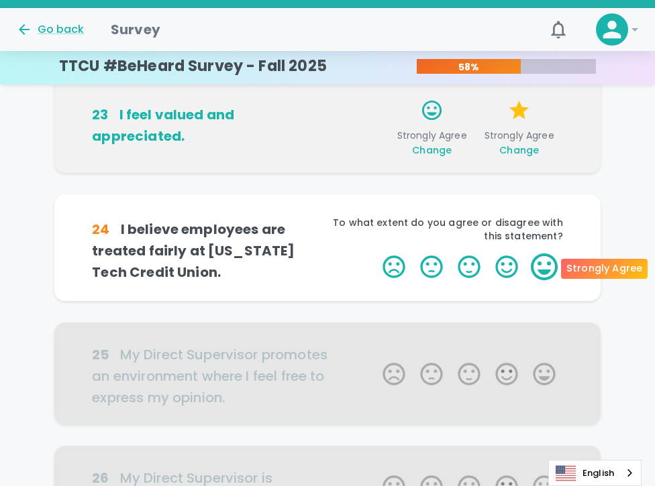
click at [550, 265] on label "5 Stars" at bounding box center [544, 267] width 38 height 27
click at [375, 254] on input "5 Stars" at bounding box center [374, 253] width 1 height 1
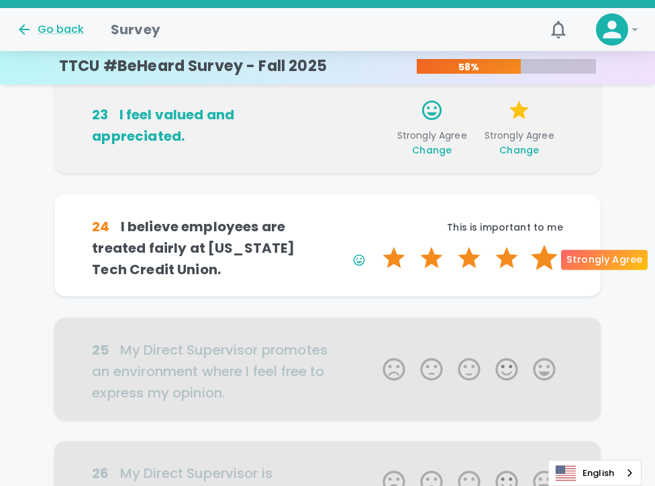
click at [550, 262] on label "5 Stars" at bounding box center [544, 258] width 38 height 27
click at [375, 245] on input "5 Stars" at bounding box center [374, 244] width 1 height 1
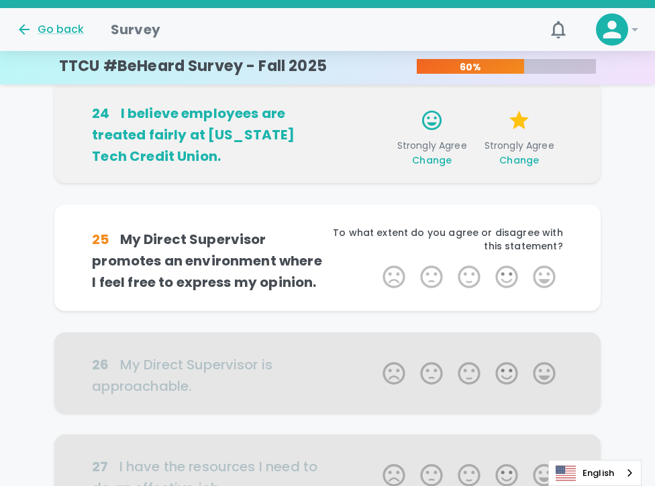
scroll to position [406, 0]
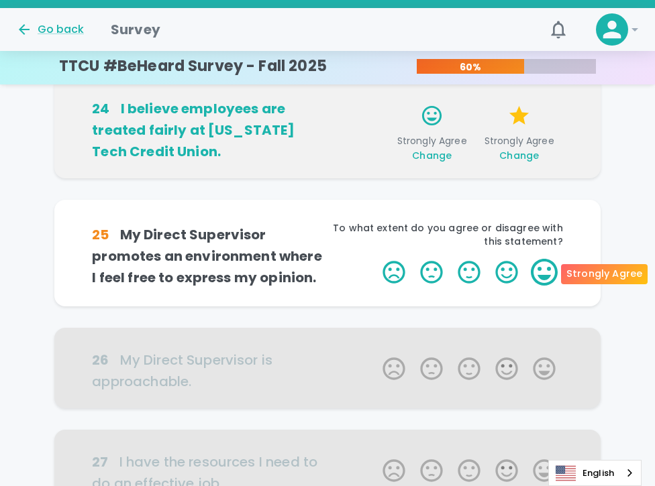
click at [539, 270] on label "5 Stars" at bounding box center [544, 272] width 38 height 27
click at [375, 259] on input "5 Stars" at bounding box center [374, 258] width 1 height 1
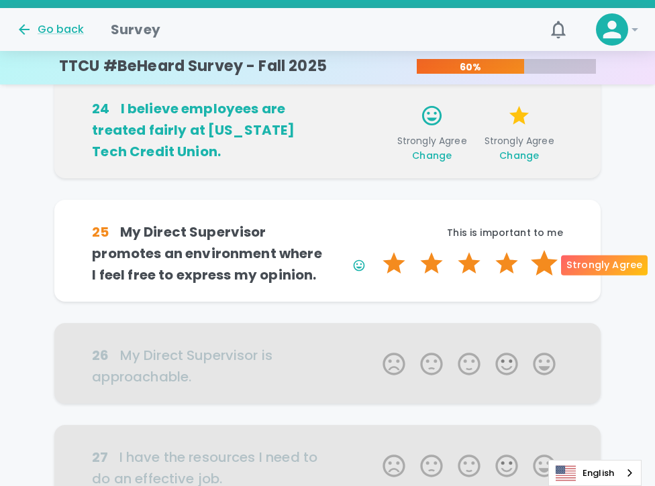
click at [543, 265] on label "5 Stars" at bounding box center [544, 263] width 38 height 27
click at [375, 250] on input "5 Stars" at bounding box center [374, 250] width 1 height 1
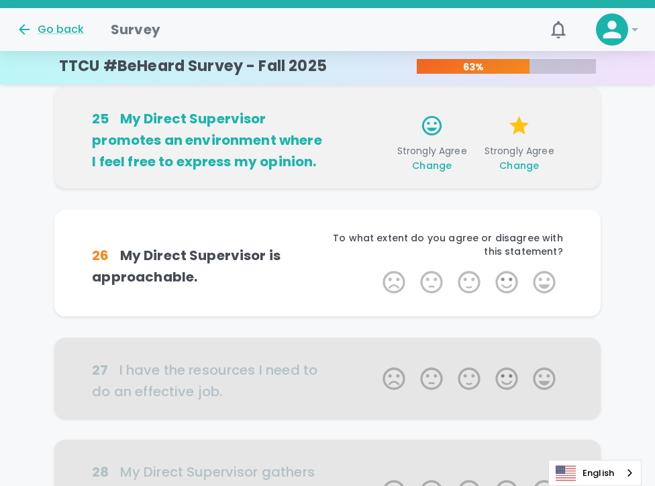
scroll to position [525, 0]
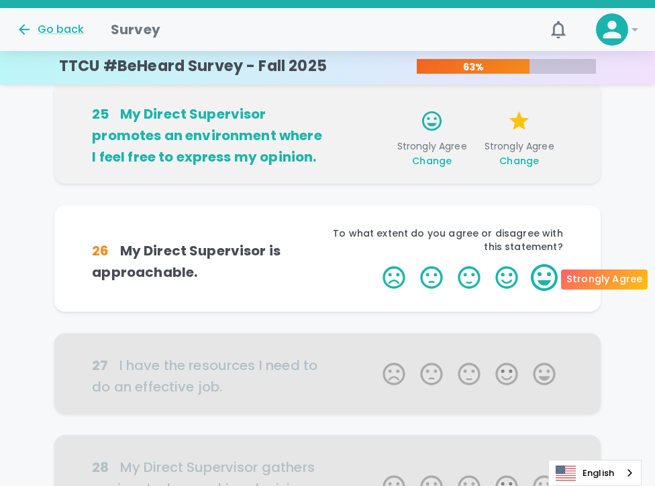
click at [535, 274] on label "5 Stars" at bounding box center [544, 277] width 38 height 27
click at [375, 264] on input "5 Stars" at bounding box center [374, 264] width 1 height 1
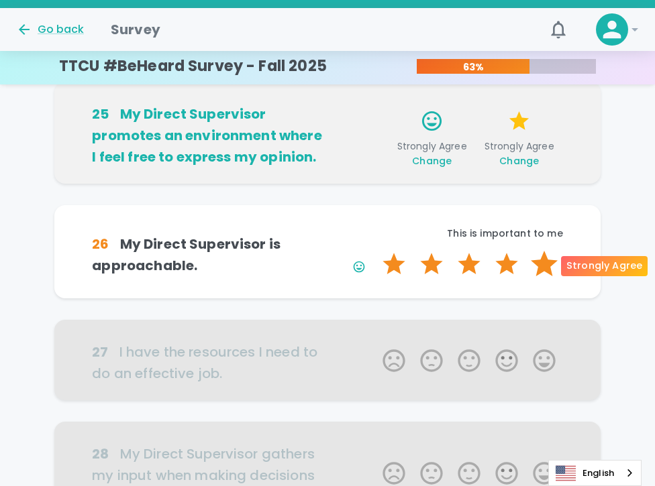
click at [541, 268] on label "5 Stars" at bounding box center [544, 264] width 38 height 27
click at [375, 251] on input "5 Stars" at bounding box center [374, 250] width 1 height 1
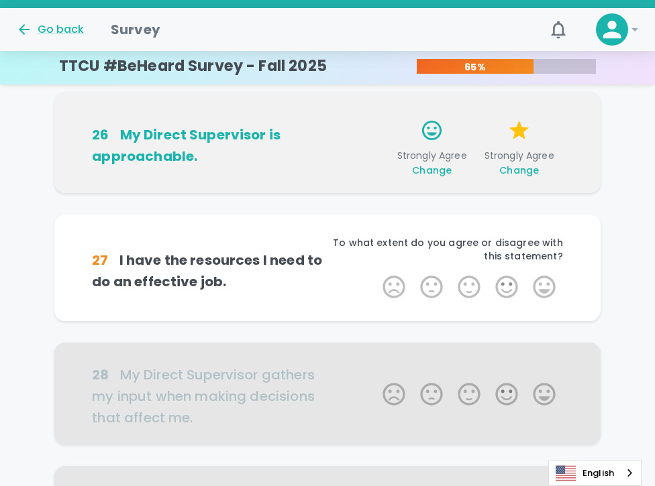
scroll to position [643, 0]
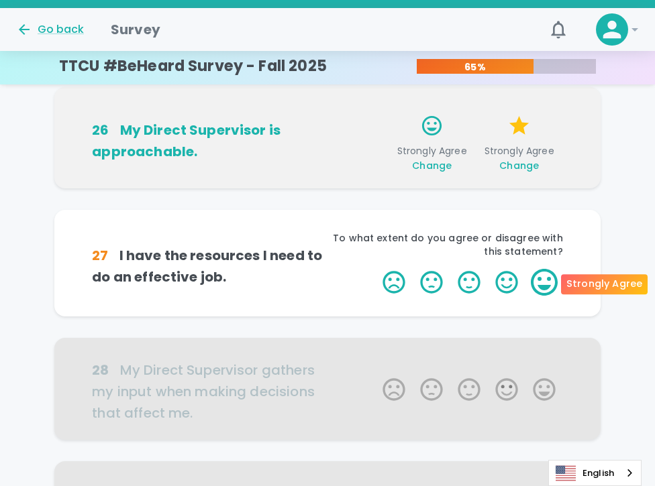
click at [545, 284] on label "5 Stars" at bounding box center [544, 282] width 38 height 27
click at [375, 269] on input "5 Stars" at bounding box center [374, 268] width 1 height 1
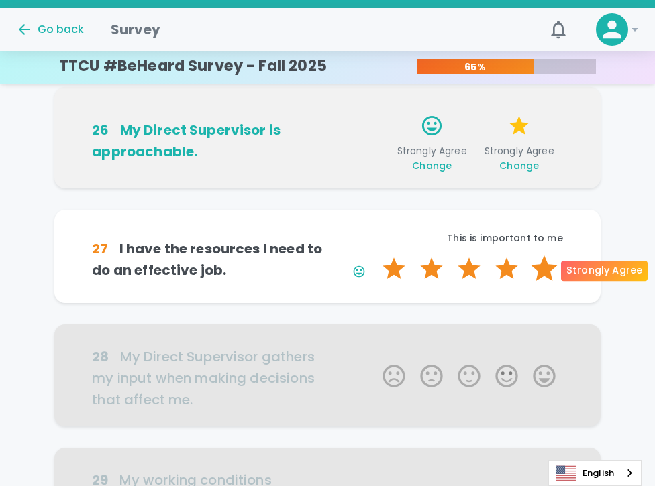
click at [546, 274] on label "5 Stars" at bounding box center [544, 269] width 38 height 27
click at [375, 256] on input "5 Stars" at bounding box center [374, 255] width 1 height 1
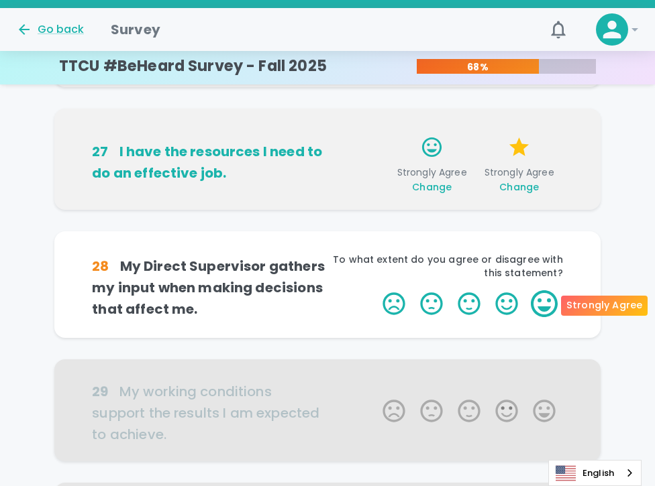
scroll to position [761, 0]
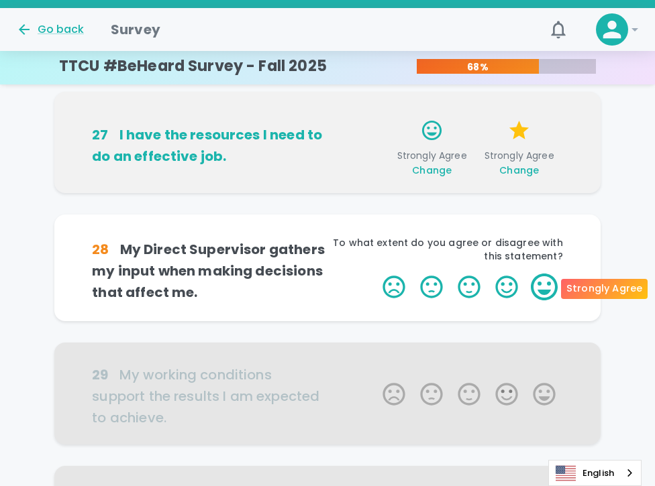
click at [546, 282] on label "5 Stars" at bounding box center [544, 287] width 38 height 27
click at [375, 274] on input "5 Stars" at bounding box center [374, 273] width 1 height 1
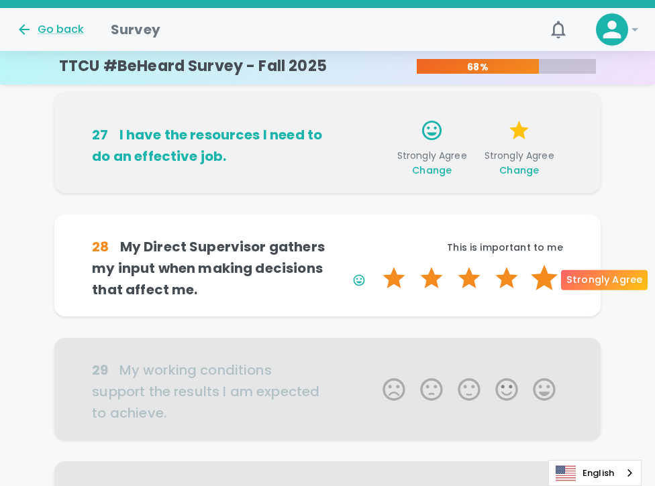
click at [545, 278] on label "5 Stars" at bounding box center [544, 278] width 38 height 27
click at [375, 265] on input "5 Stars" at bounding box center [374, 264] width 1 height 1
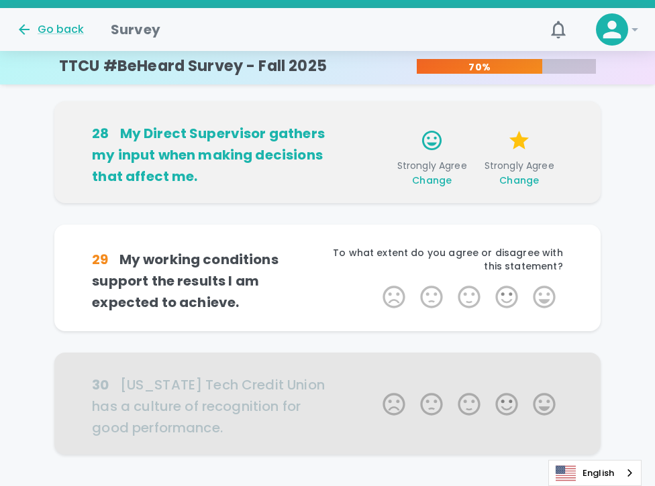
scroll to position [879, 0]
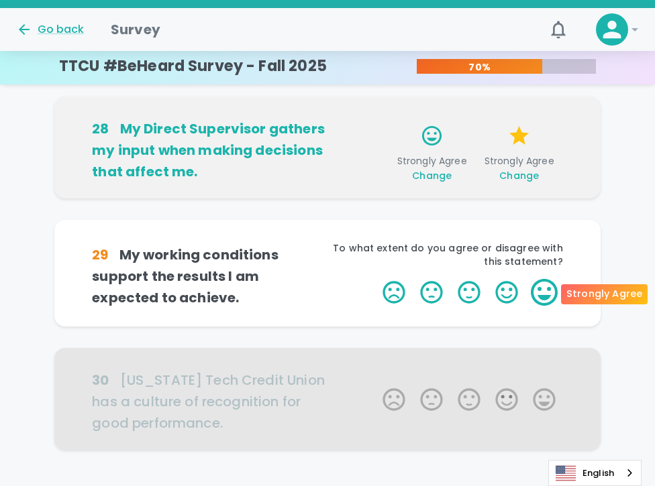
click at [541, 293] on label "5 Stars" at bounding box center [544, 292] width 38 height 27
click at [375, 279] on input "5 Stars" at bounding box center [374, 278] width 1 height 1
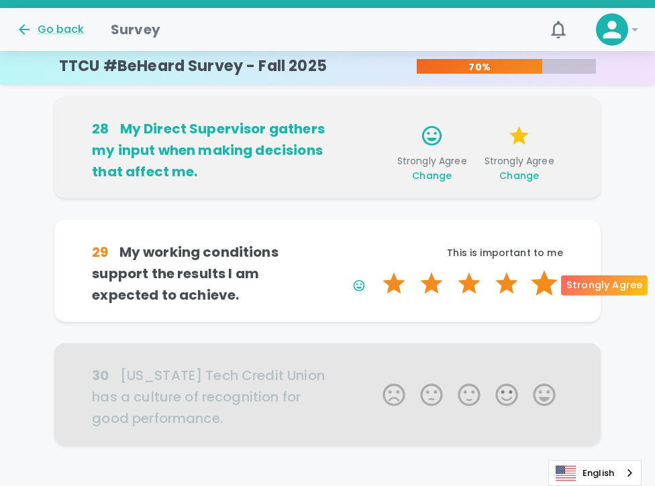
click at [543, 289] on label "5 Stars" at bounding box center [544, 283] width 38 height 27
click at [375, 270] on input "5 Stars" at bounding box center [374, 270] width 1 height 1
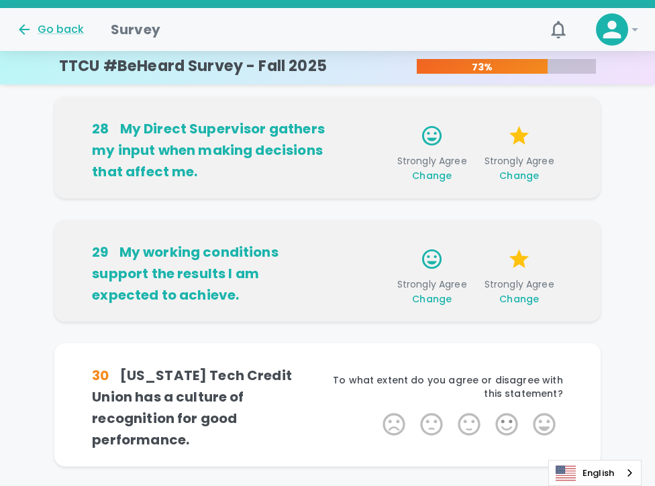
scroll to position [967, 0]
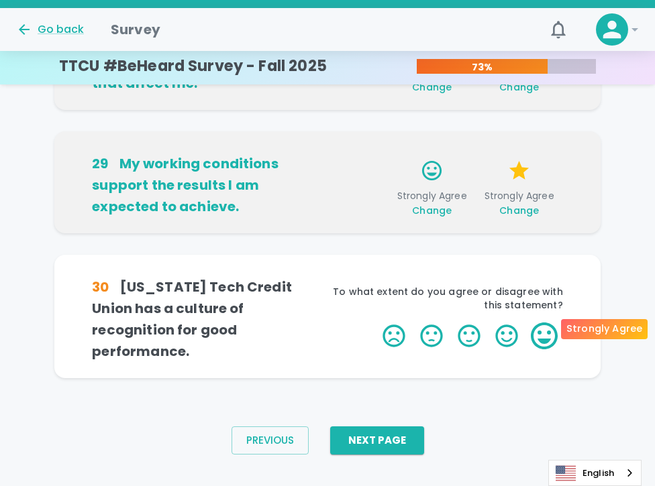
click at [540, 328] on label "5 Stars" at bounding box center [544, 336] width 38 height 27
click at [375, 323] on input "5 Stars" at bounding box center [374, 322] width 1 height 1
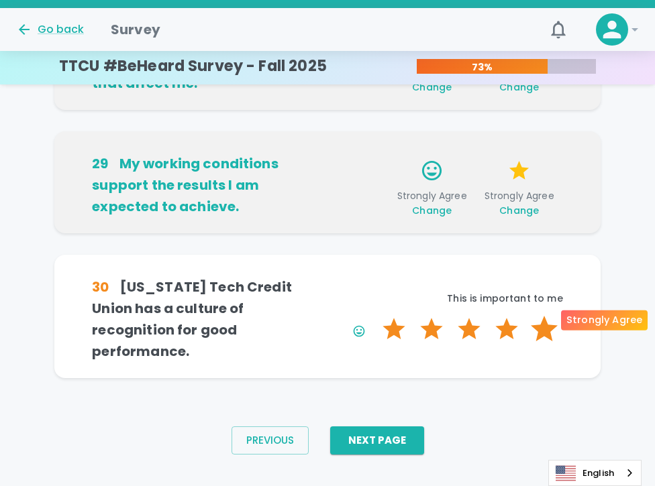
click at [540, 323] on label "5 Stars" at bounding box center [544, 329] width 38 height 27
click at [375, 316] on input "5 Stars" at bounding box center [374, 315] width 1 height 1
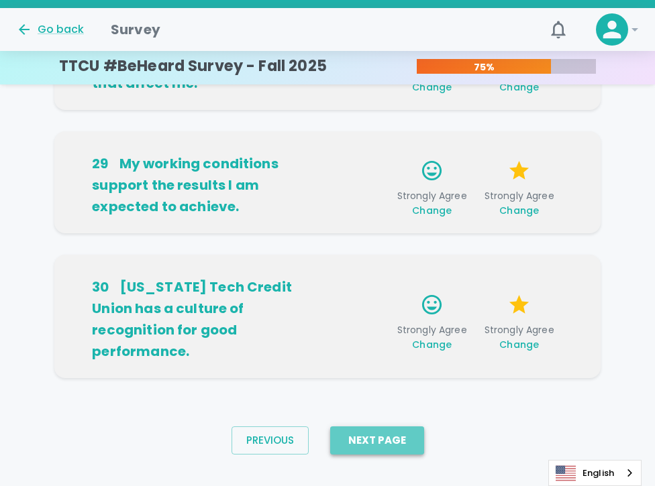
click at [384, 427] on button "Next Page" at bounding box center [377, 441] width 94 height 28
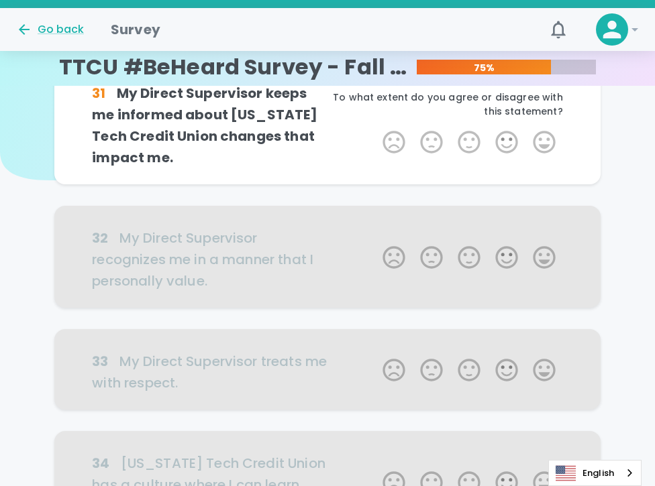
scroll to position [0, 0]
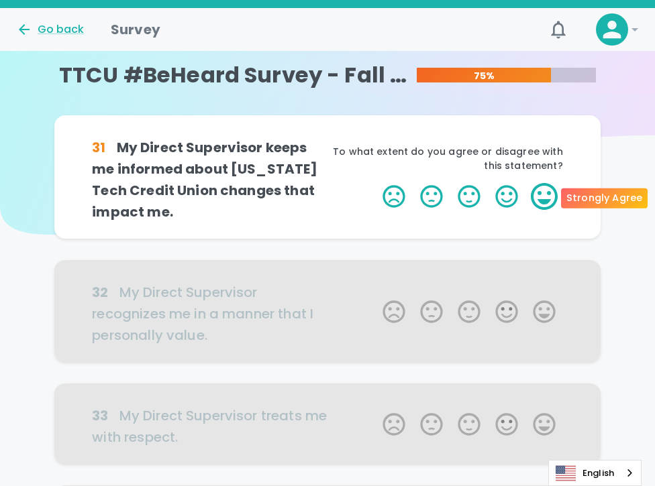
click at [546, 192] on label "5 Stars" at bounding box center [544, 196] width 38 height 27
click at [375, 183] on input "5 Stars" at bounding box center [374, 182] width 1 height 1
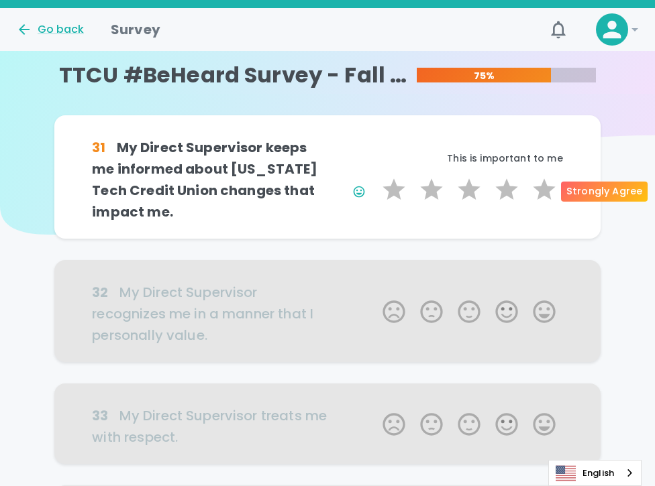
click at [546, 192] on label "5 Stars" at bounding box center [544, 189] width 38 height 27
click at [375, 176] on input "5 Stars" at bounding box center [374, 176] width 1 height 1
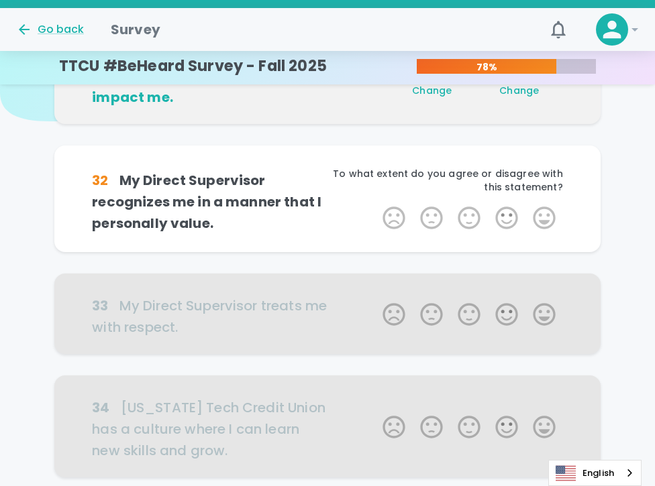
scroll to position [118, 0]
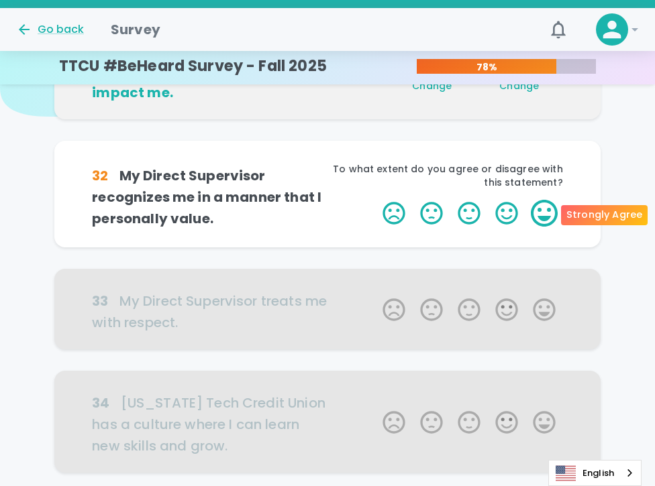
click at [538, 210] on label "5 Stars" at bounding box center [544, 213] width 38 height 27
click at [375, 200] on input "5 Stars" at bounding box center [374, 199] width 1 height 1
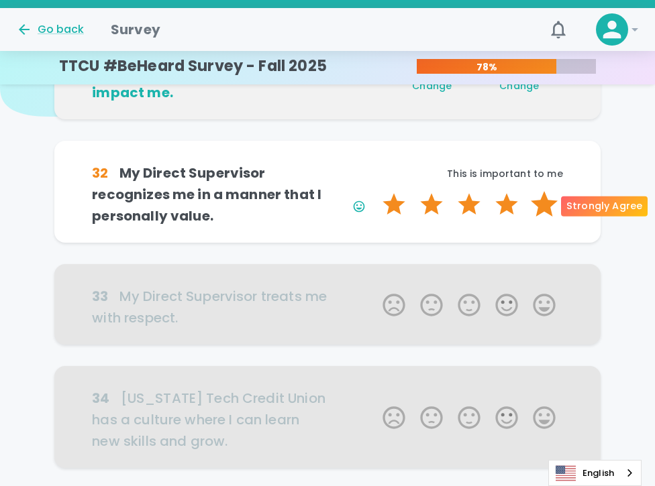
click at [539, 208] on label "5 Stars" at bounding box center [544, 204] width 38 height 27
click at [375, 191] on input "5 Stars" at bounding box center [374, 190] width 1 height 1
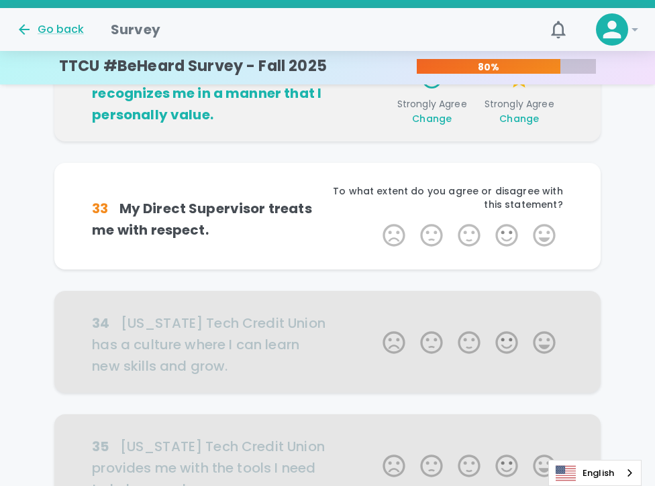
scroll to position [236, 0]
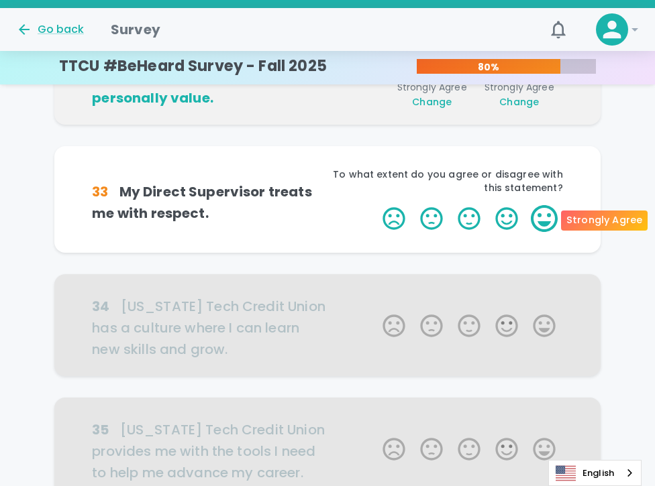
click at [547, 215] on label "5 Stars" at bounding box center [544, 218] width 38 height 27
click at [375, 205] on input "5 Stars" at bounding box center [374, 205] width 1 height 1
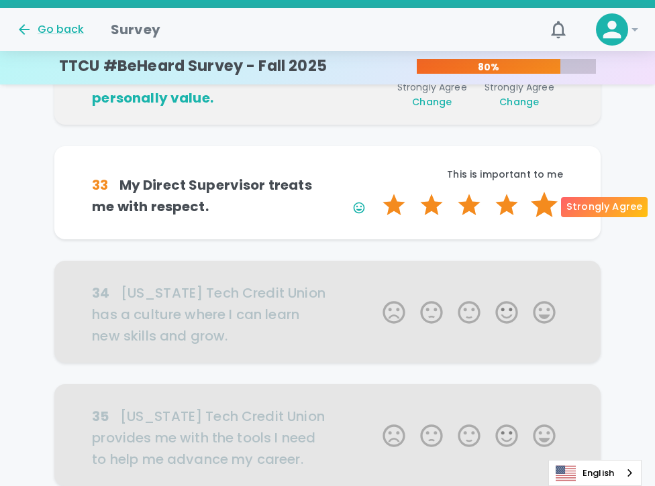
click at [546, 210] on label "5 Stars" at bounding box center [544, 205] width 38 height 27
click at [375, 192] on input "5 Stars" at bounding box center [374, 191] width 1 height 1
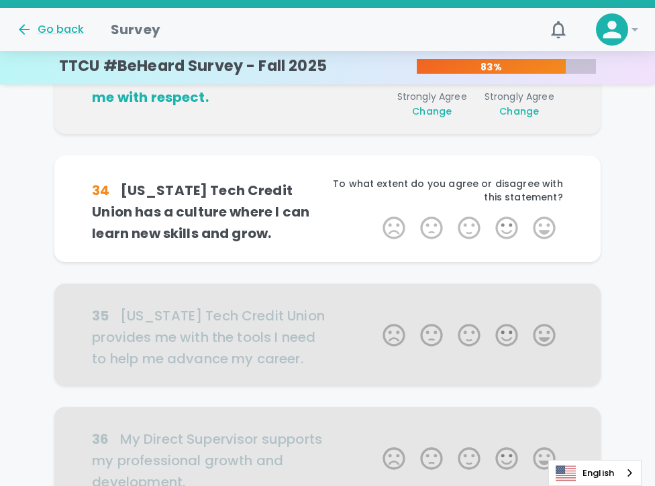
scroll to position [354, 0]
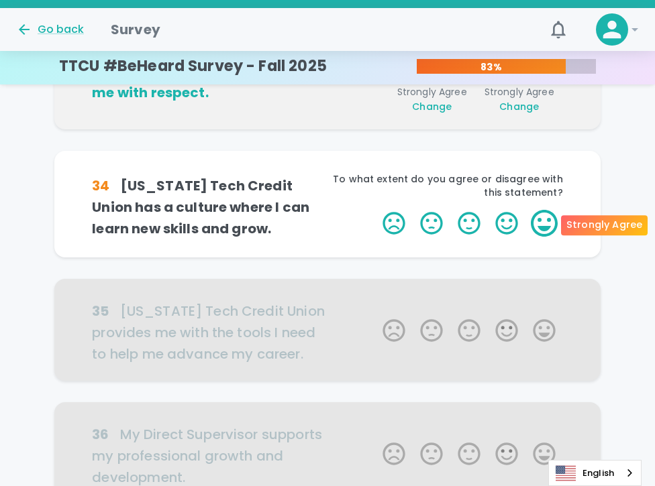
click at [550, 222] on label "5 Stars" at bounding box center [544, 223] width 38 height 27
click at [375, 210] on input "5 Stars" at bounding box center [374, 209] width 1 height 1
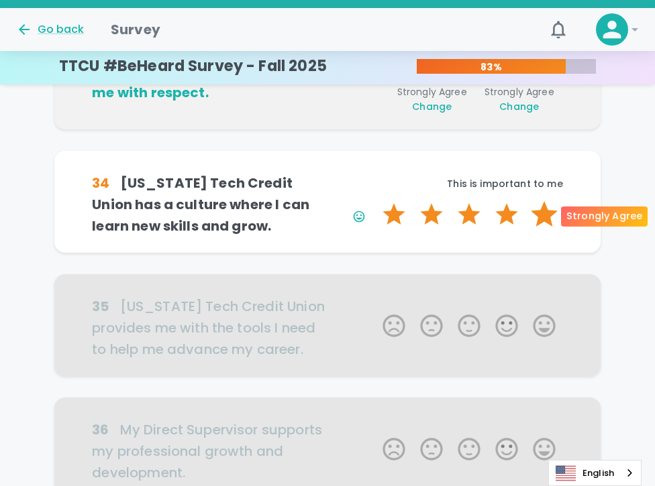
click at [547, 221] on label "5 Stars" at bounding box center [544, 214] width 38 height 27
click at [375, 201] on input "5 Stars" at bounding box center [374, 201] width 1 height 1
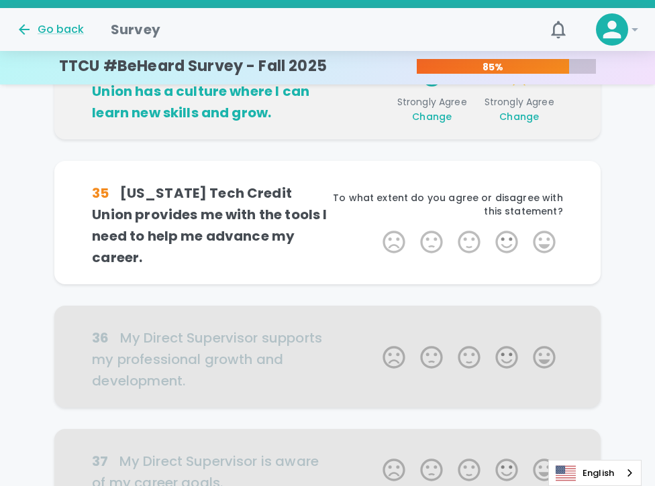
scroll to position [472, 0]
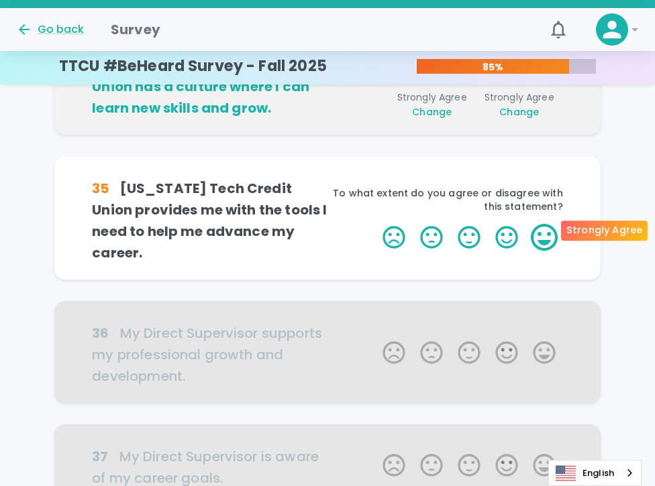
click at [539, 230] on label "5 Stars" at bounding box center [544, 237] width 38 height 27
click at [375, 224] on input "5 Stars" at bounding box center [374, 223] width 1 height 1
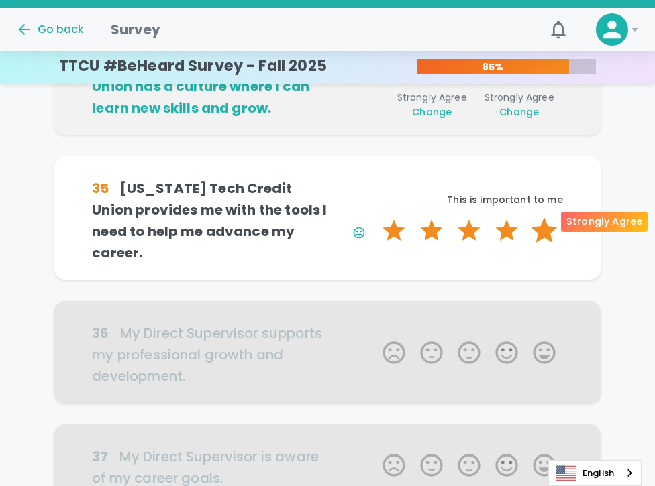
click at [539, 227] on label "5 Stars" at bounding box center [544, 230] width 38 height 27
click at [375, 217] on input "5 Stars" at bounding box center [374, 217] width 1 height 1
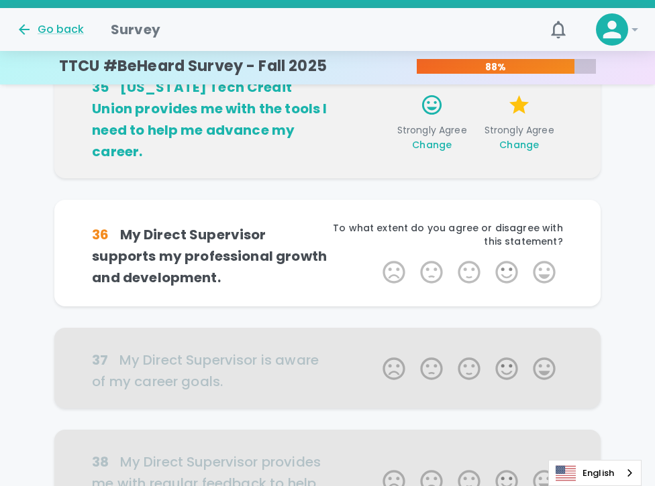
scroll to position [590, 0]
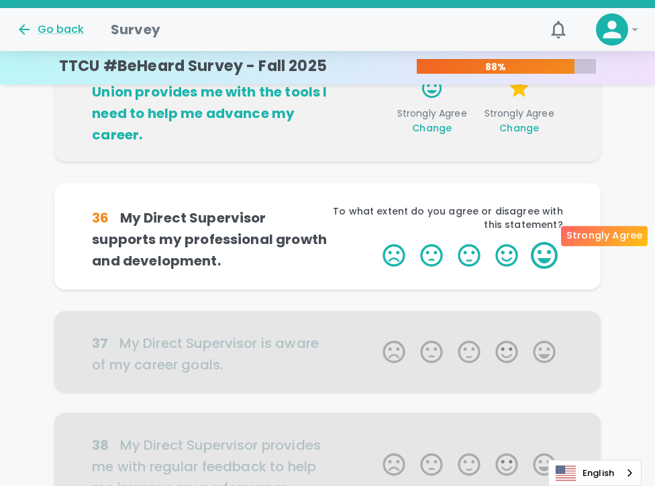
click at [541, 242] on label "5 Stars" at bounding box center [544, 255] width 38 height 27
click at [375, 241] on input "5 Stars" at bounding box center [374, 241] width 1 height 1
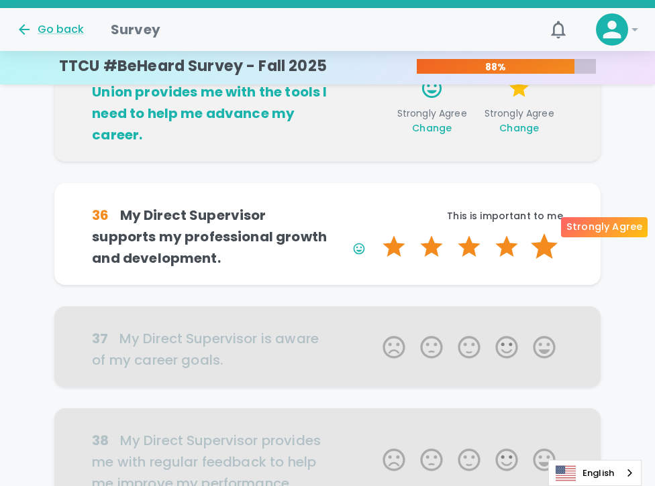
click at [541, 233] on label "5 Stars" at bounding box center [544, 246] width 38 height 27
click at [375, 233] on input "5 Stars" at bounding box center [374, 233] width 1 height 1
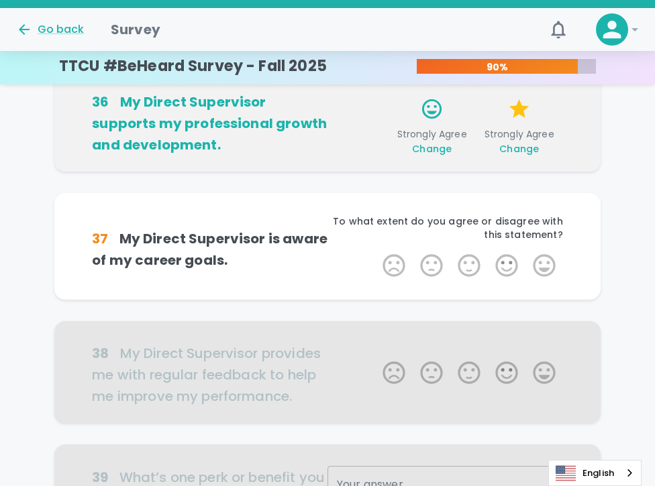
scroll to position [708, 0]
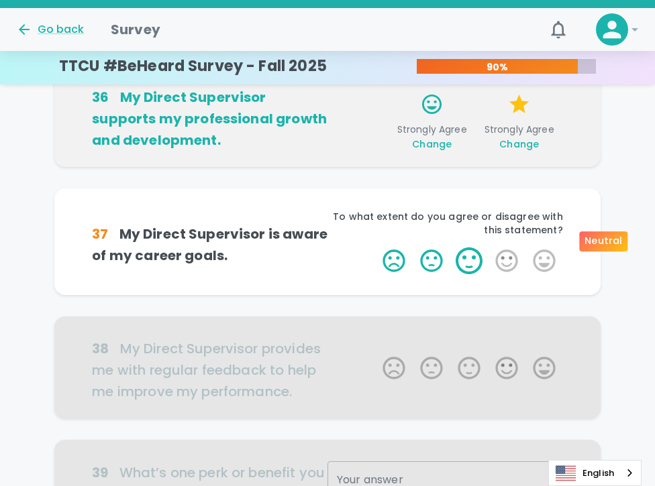
click at [468, 248] on label "3 Stars" at bounding box center [469, 261] width 38 height 27
click at [375, 247] on input "3 Stars" at bounding box center [374, 247] width 1 height 1
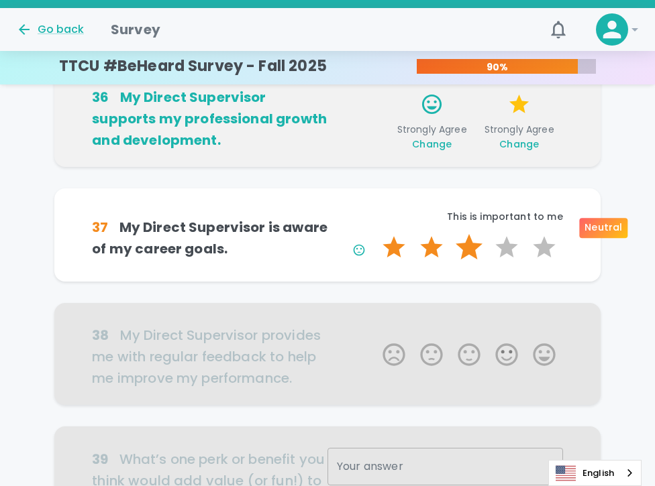
click at [470, 234] on label "3 Stars" at bounding box center [469, 247] width 38 height 27
click at [375, 233] on input "3 Stars" at bounding box center [374, 233] width 1 height 1
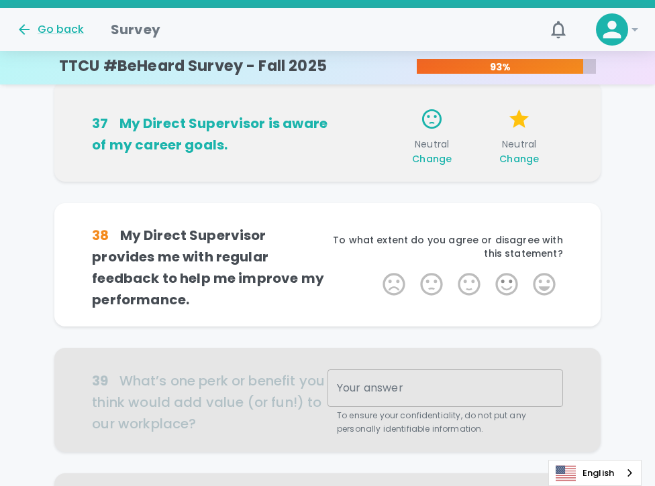
scroll to position [826, 0]
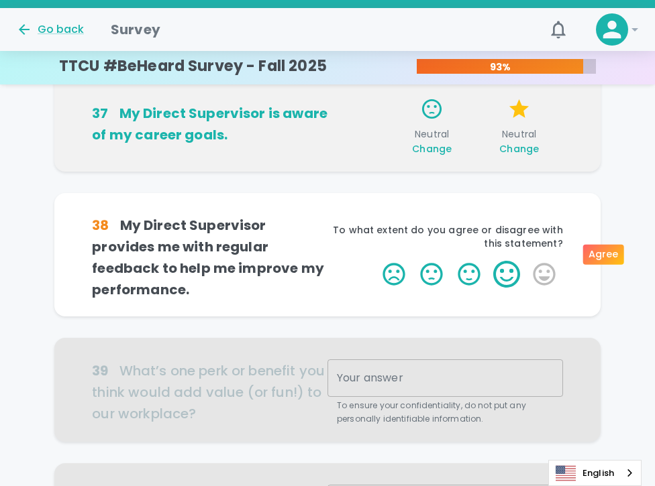
click at [510, 261] on label "4 Stars" at bounding box center [507, 274] width 38 height 27
click at [375, 260] on input "4 Stars" at bounding box center [374, 260] width 1 height 1
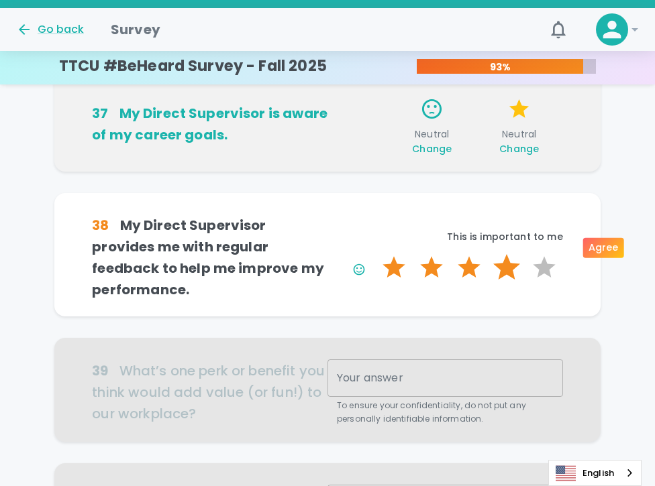
click at [510, 254] on label "4 Stars" at bounding box center [507, 267] width 38 height 27
click at [375, 254] on input "4 Stars" at bounding box center [374, 254] width 1 height 1
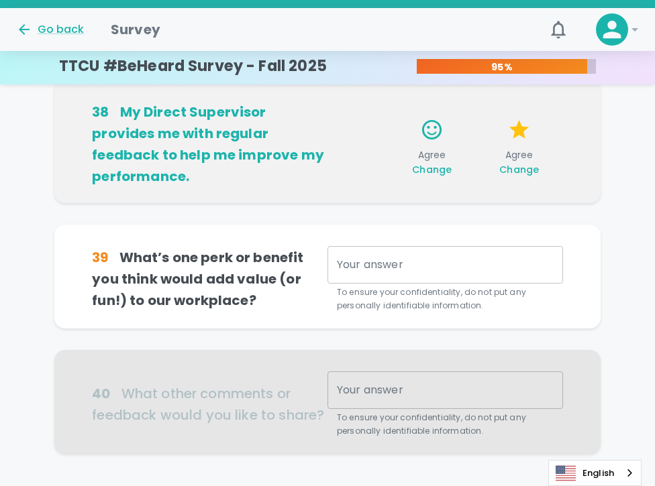
scroll to position [944, 0]
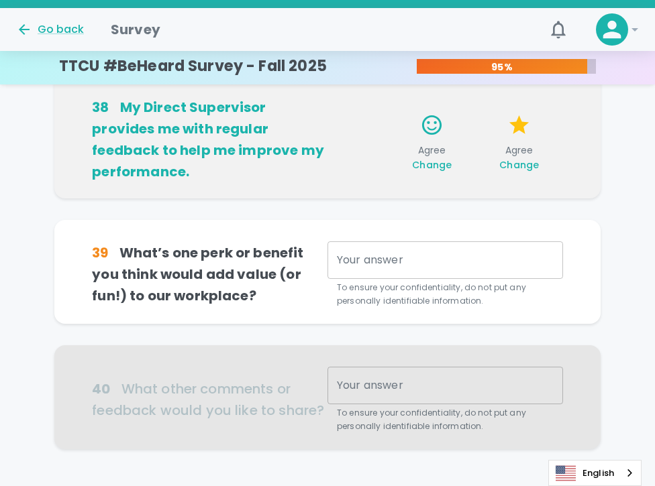
click at [339, 253] on textarea "Your answer" at bounding box center [445, 260] width 217 height 15
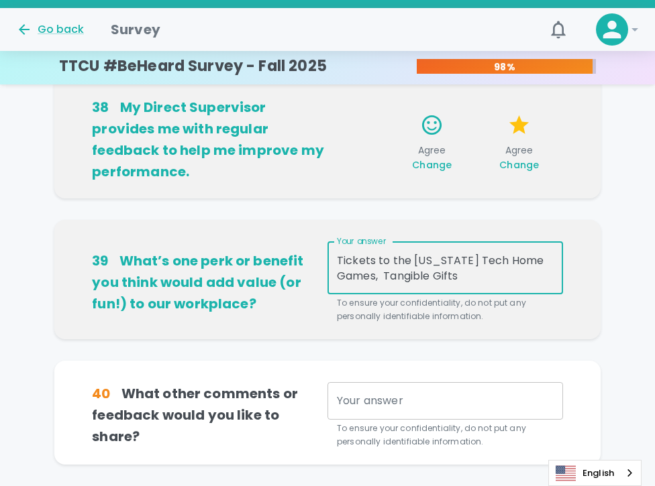
click at [338, 253] on textarea "Tickets to the [US_STATE] Tech Home Games, Tangible Gifts" at bounding box center [445, 268] width 217 height 31
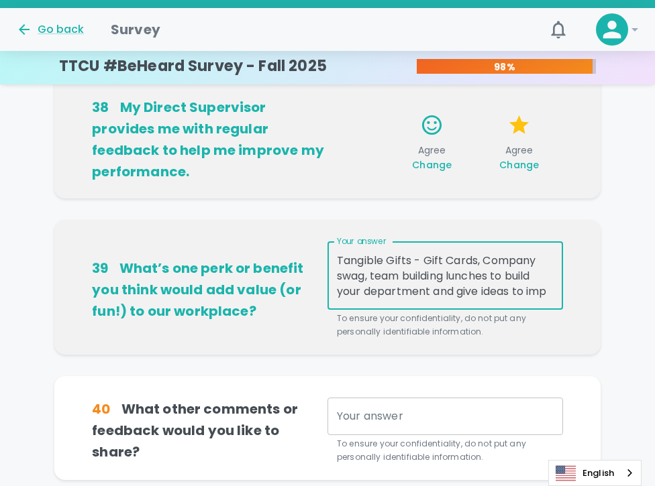
click at [527, 273] on textarea "Tangible Gifts - Gift Cards, Company swag, team building lunches to build your …" at bounding box center [445, 276] width 217 height 46
click at [510, 253] on textarea "Tangible Gifts - Gift Cards, Company swag, team building lunches to build your …" at bounding box center [445, 276] width 217 height 46
click at [495, 270] on textarea "Tangible Gifts - Gift Cards, Company swag, team building lunches to brain storm…" at bounding box center [445, 276] width 217 height 46
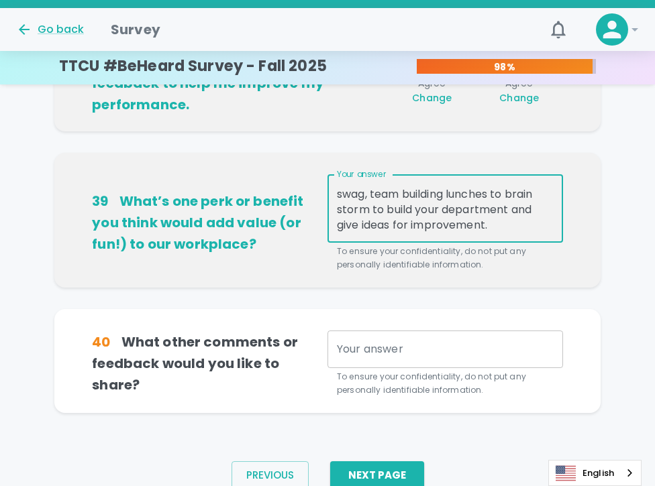
type textarea "Tangible Gifts - Gift Cards, Company swag, team building lunches to brain storm…"
click at [333, 331] on div "x Your answer" at bounding box center [444, 350] width 235 height 38
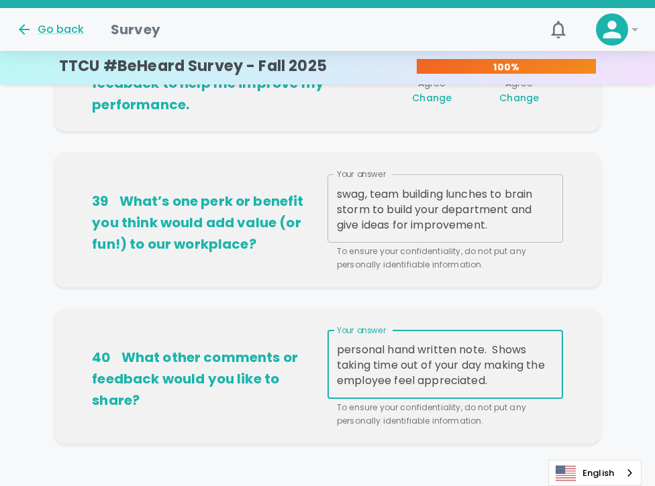
scroll to position [31, 0]
type textarea "Doing something small to give to your employees speaks mounds with a personal h…"
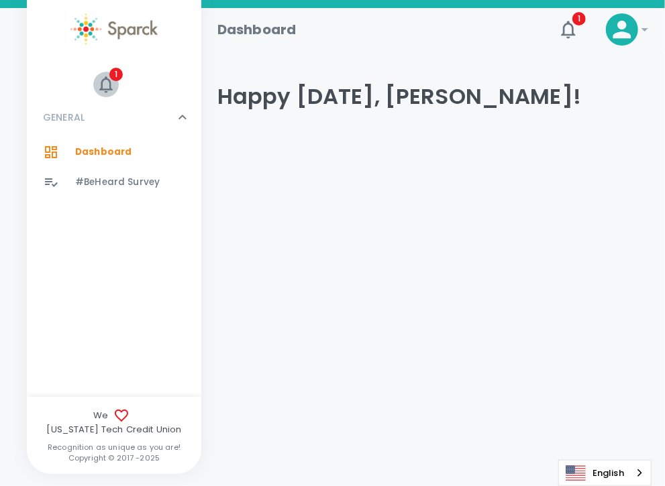
click at [117, 77] on span "1" at bounding box center [115, 74] width 13 height 13
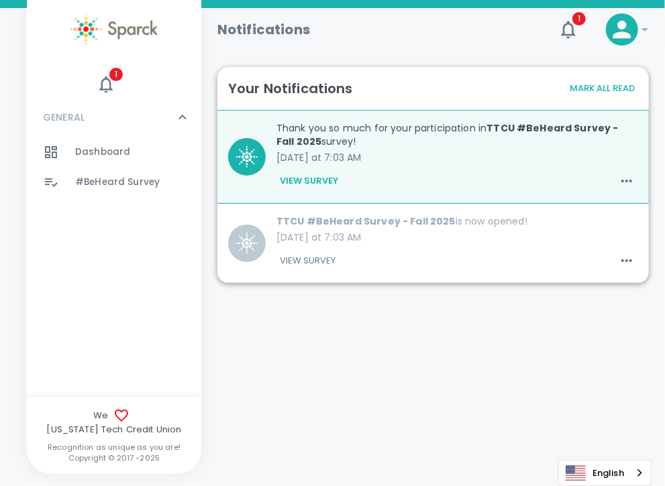
click at [621, 34] on icon at bounding box center [622, 30] width 18 height 18
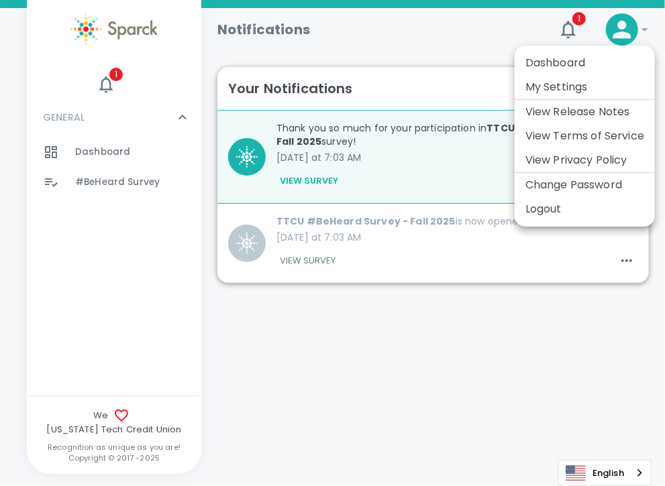
click at [579, 210] on li "Logout" at bounding box center [584, 209] width 140 height 24
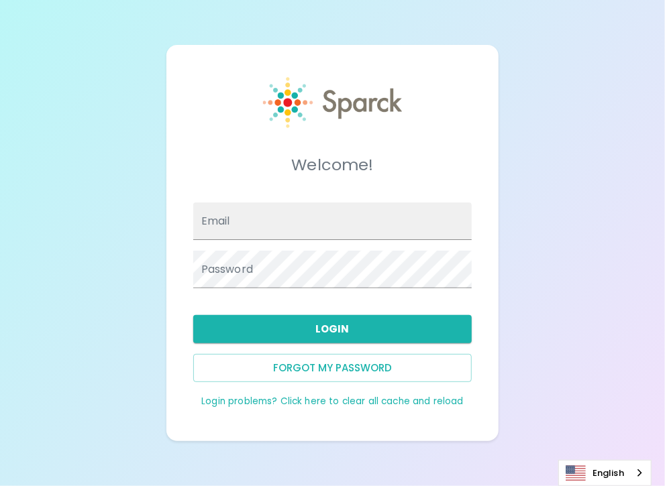
type input "[PERSON_NAME][EMAIL_ADDRESS][PERSON_NAME][DOMAIN_NAME]"
